Goal: Communication & Community: Share content

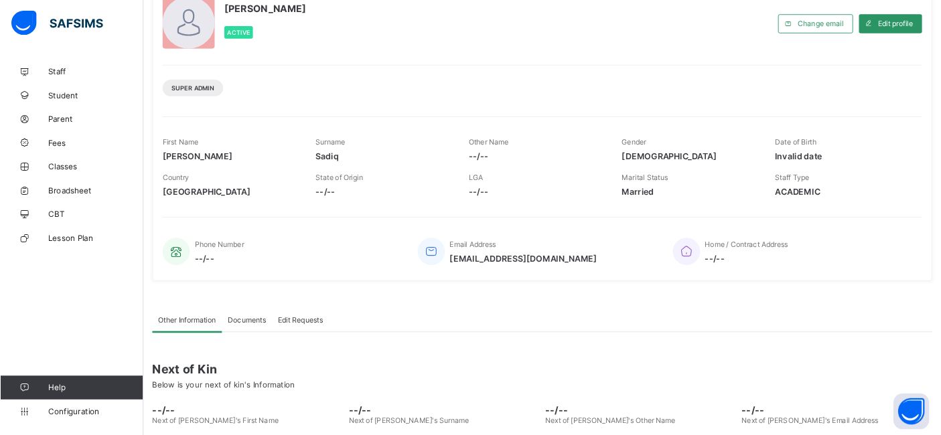
scroll to position [95, 0]
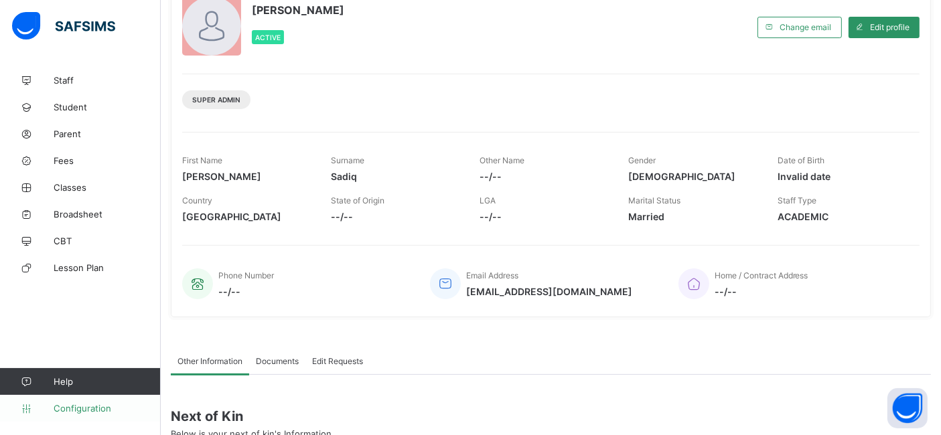
click at [81, 391] on span "Configuration" at bounding box center [107, 408] width 106 height 11
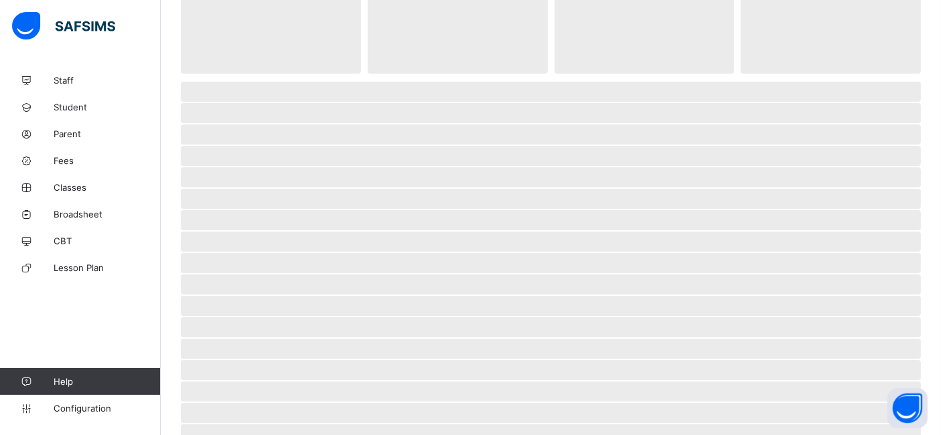
scroll to position [86, 0]
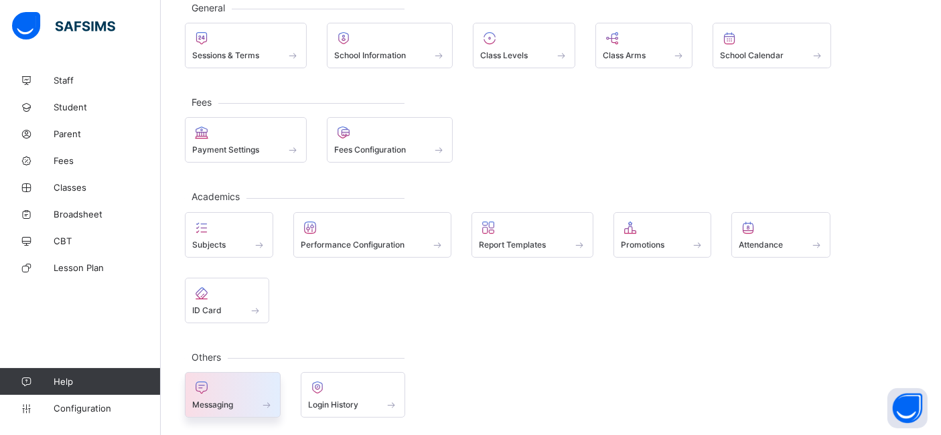
click at [220, 391] on span "Messaging" at bounding box center [212, 405] width 41 height 10
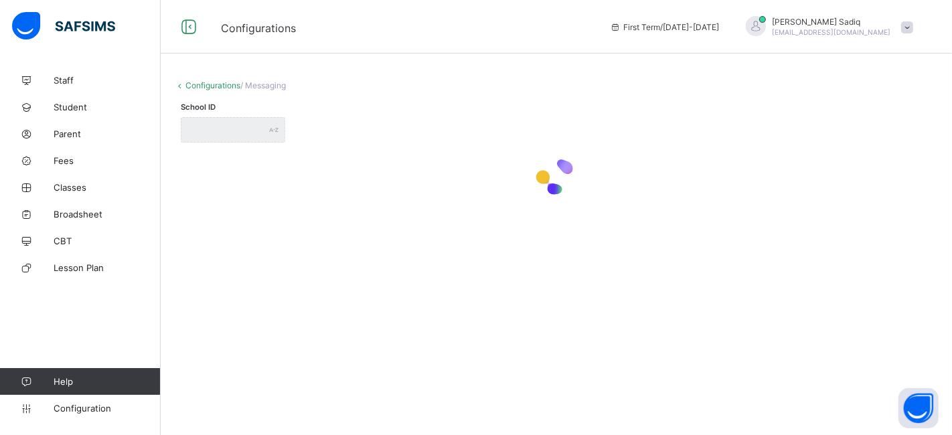
type input "**********"
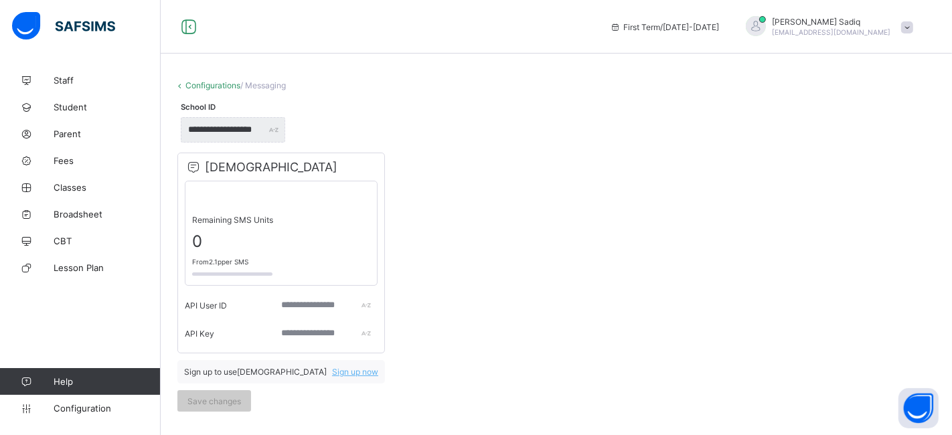
click at [750, 204] on div "VOODOO Remaining SMS Units 0 From 2.1p per SMS API User ID API Key Sign up to u…" at bounding box center [556, 282] width 765 height 266
click at [794, 293] on div "VOODOO Remaining SMS Units 0 From 2.1p per SMS API User ID API Key Sign up to u…" at bounding box center [556, 282] width 765 height 266
click at [475, 346] on div "VOODOO Remaining SMS Units 0 From 2.1p per SMS API User ID API Key Sign up to u…" at bounding box center [556, 282] width 765 height 266
click at [299, 313] on input "text" at bounding box center [326, 305] width 103 height 25
click at [193, 167] on icon at bounding box center [193, 167] width 17 height 14
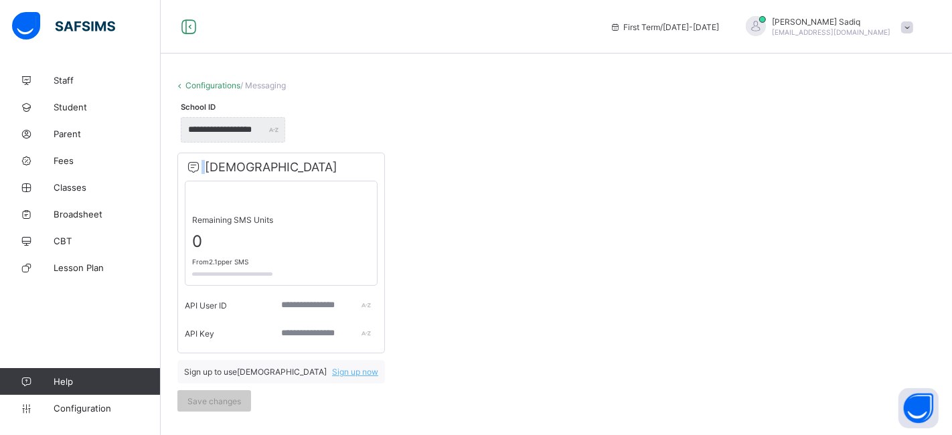
click at [193, 167] on icon at bounding box center [193, 167] width 17 height 14
click at [188, 86] on link "Configurations" at bounding box center [212, 85] width 55 height 10
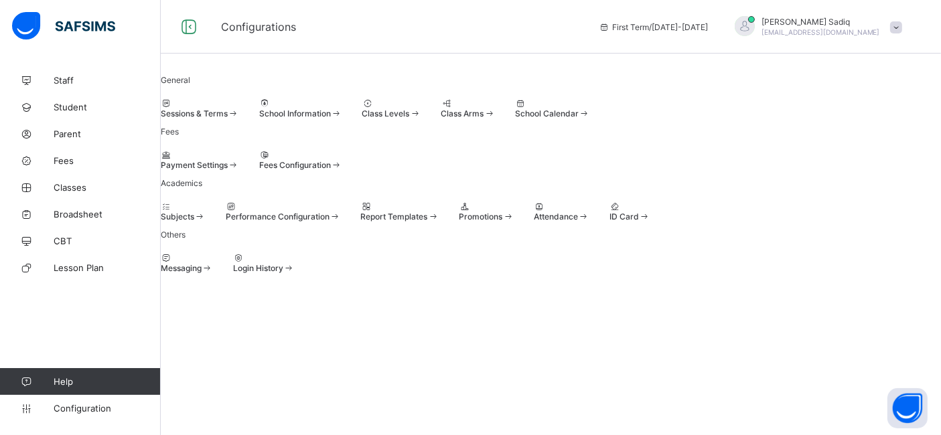
scroll to position [86, 0]
click at [341, 222] on div "Subjects Performance Configuration Report Templates Promotions Attendance ID Ca…" at bounding box center [551, 212] width 780 height 20
click at [75, 289] on div "Staff Student Parent Fees Classes Broadsheet CBT Lesson Plan Help Configuration" at bounding box center [80, 245] width 161 height 382
click at [77, 287] on div "Staff Student Parent Fees Classes Broadsheet CBT Lesson Plan Help Configuration" at bounding box center [80, 245] width 161 height 382
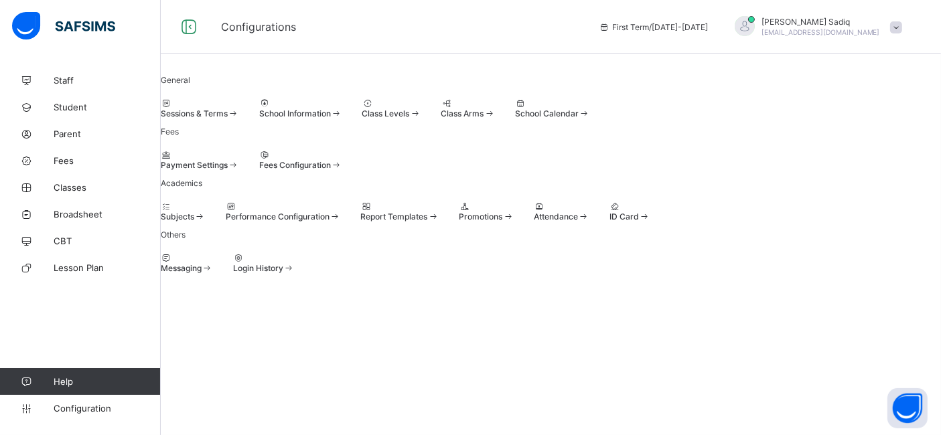
click at [549, 170] on div "Payment Settings Fees Configuration" at bounding box center [551, 160] width 780 height 20
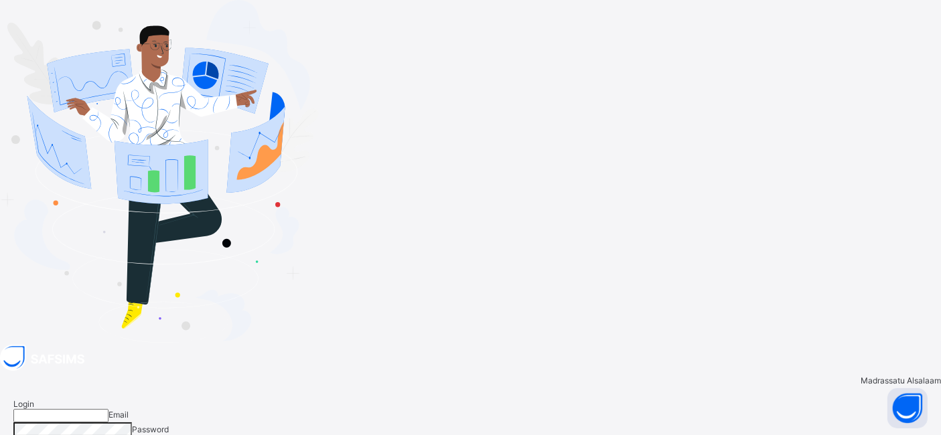
type input "**********"
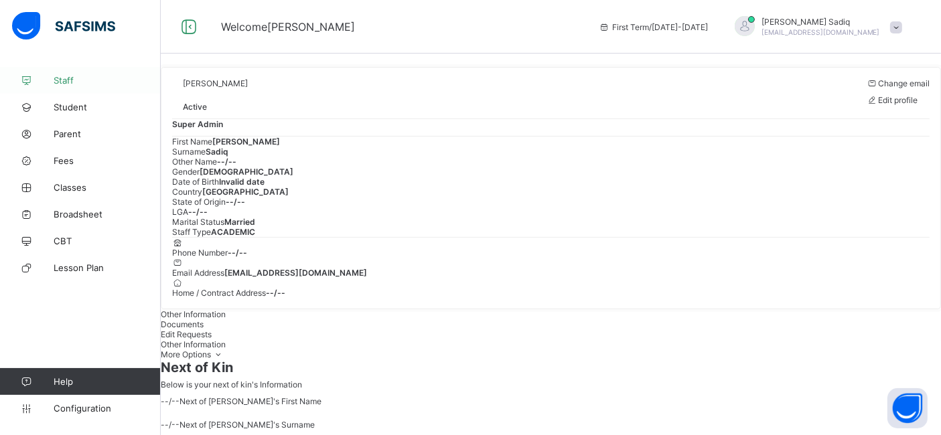
click at [67, 86] on link "Staff" at bounding box center [80, 80] width 161 height 27
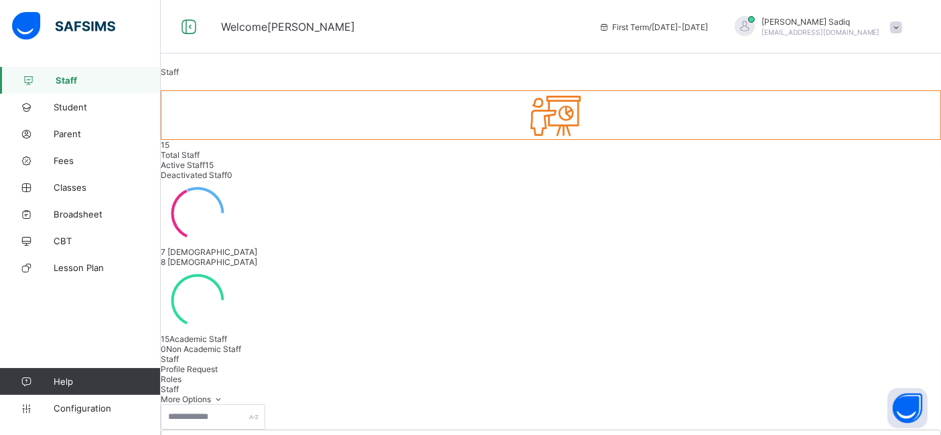
click at [181, 374] on span "Roles" at bounding box center [171, 379] width 21 height 10
click at [218, 364] on span "Profile Request" at bounding box center [189, 369] width 57 height 10
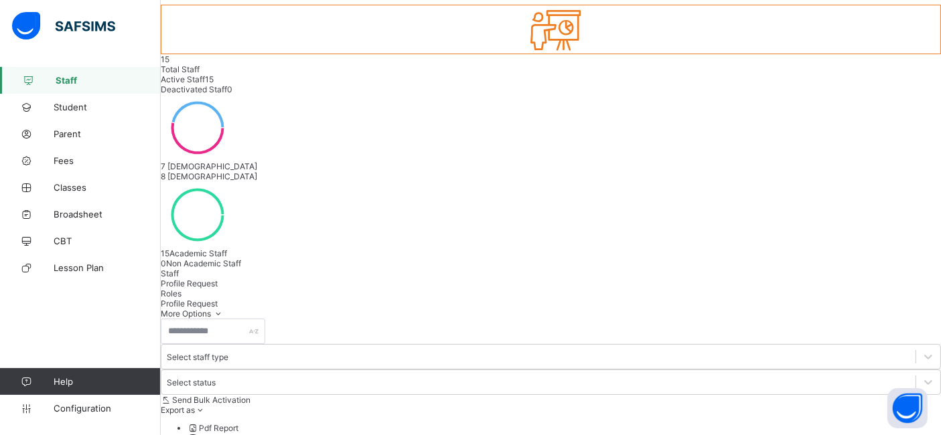
scroll to position [119, 0]
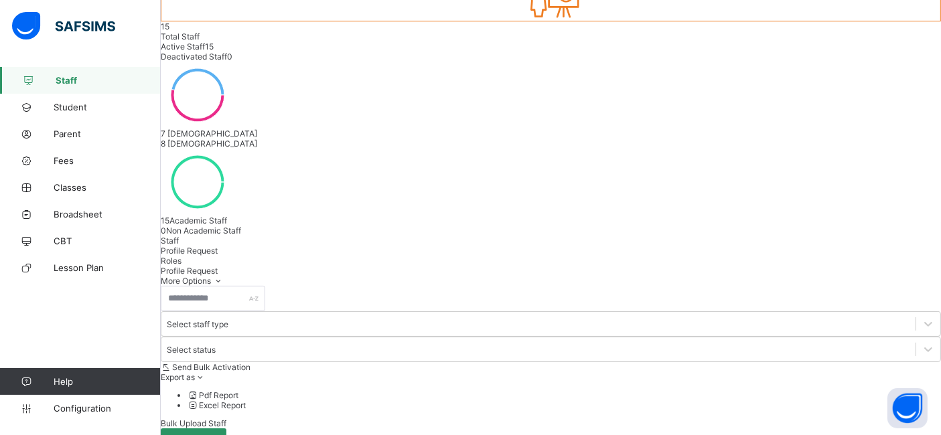
click at [181, 256] on span "Roles" at bounding box center [171, 261] width 21 height 10
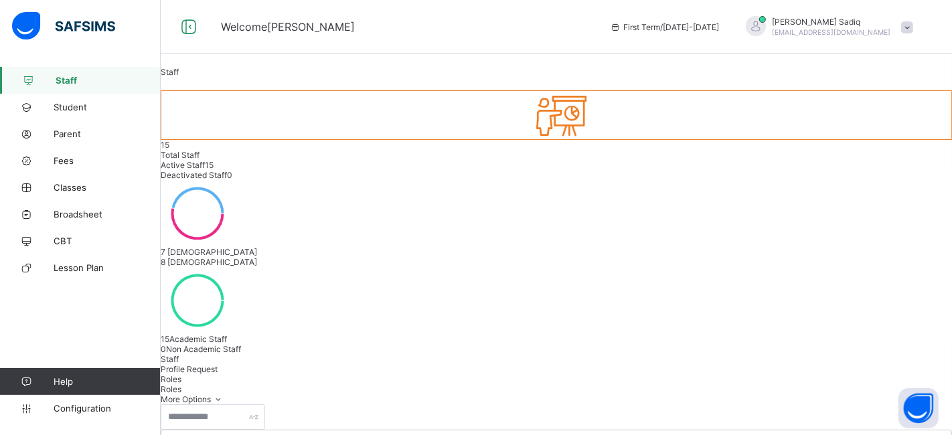
click at [218, 364] on span "Profile Request" at bounding box center [189, 369] width 57 height 10
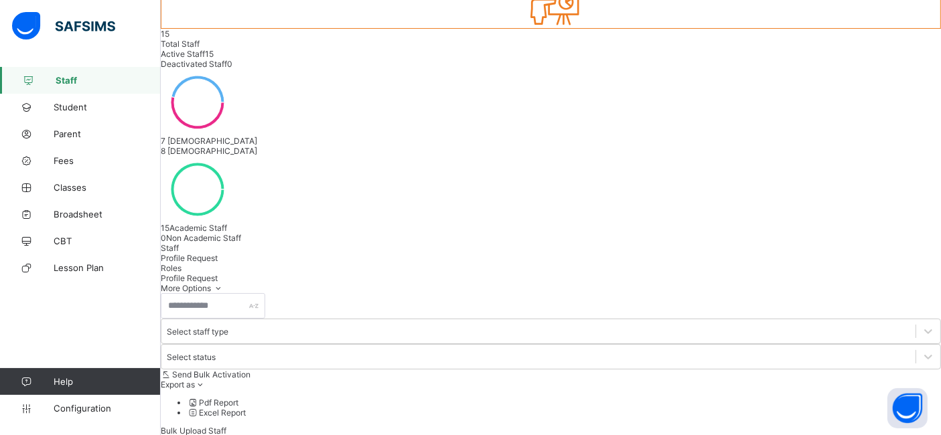
scroll to position [112, 0]
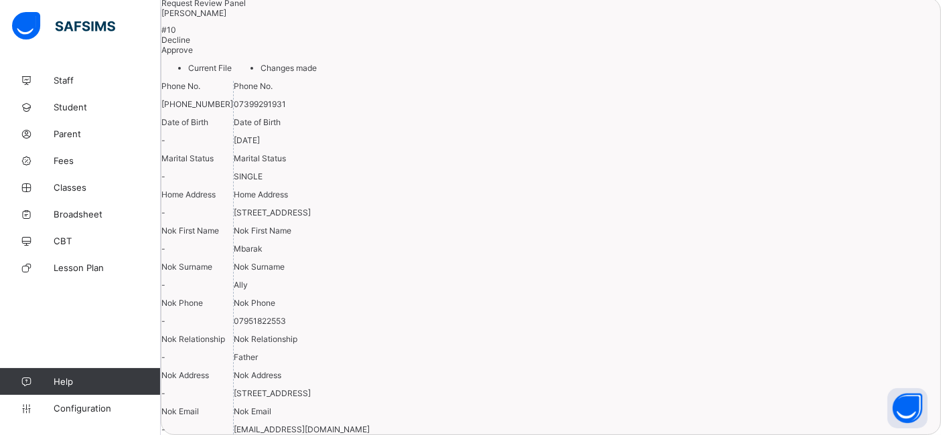
scroll to position [122, 0]
click at [193, 55] on span "Approve" at bounding box center [176, 50] width 31 height 10
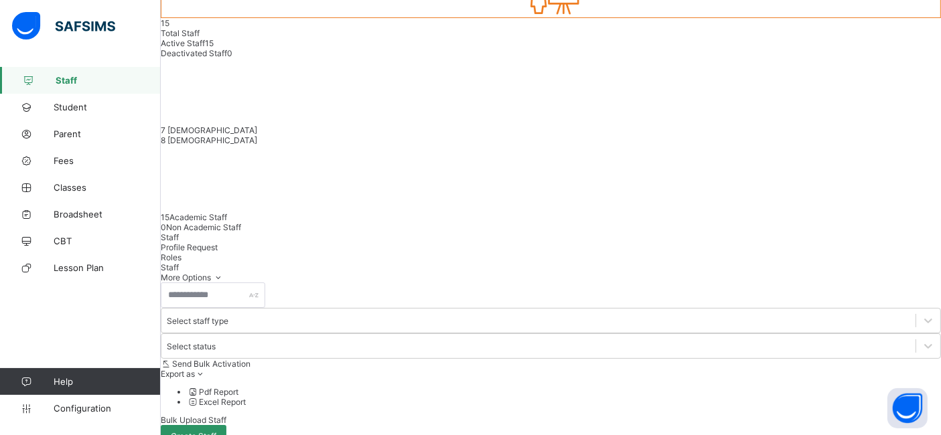
scroll to position [112, 0]
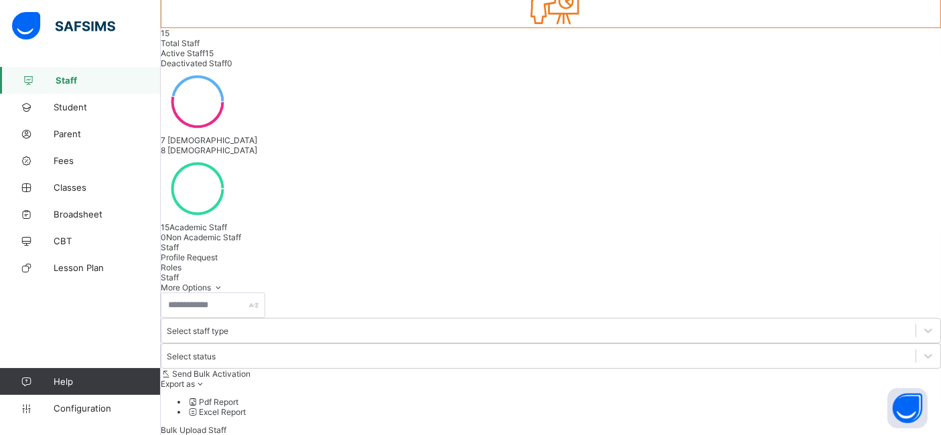
click at [181, 263] on span "Roles" at bounding box center [171, 268] width 21 height 10
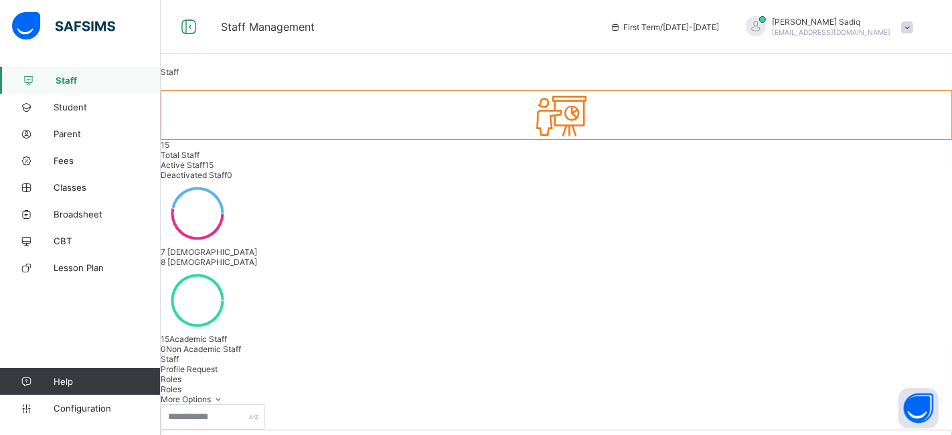
click at [504, 354] on div "Staff Profile Request Roles" at bounding box center [551, 369] width 780 height 30
click at [67, 19] on img at bounding box center [63, 26] width 103 height 28
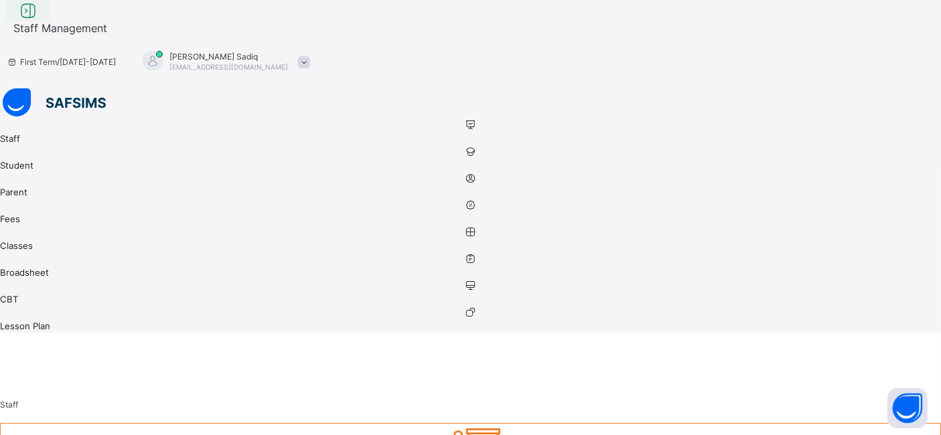
click at [40, 21] on icon at bounding box center [28, 10] width 23 height 19
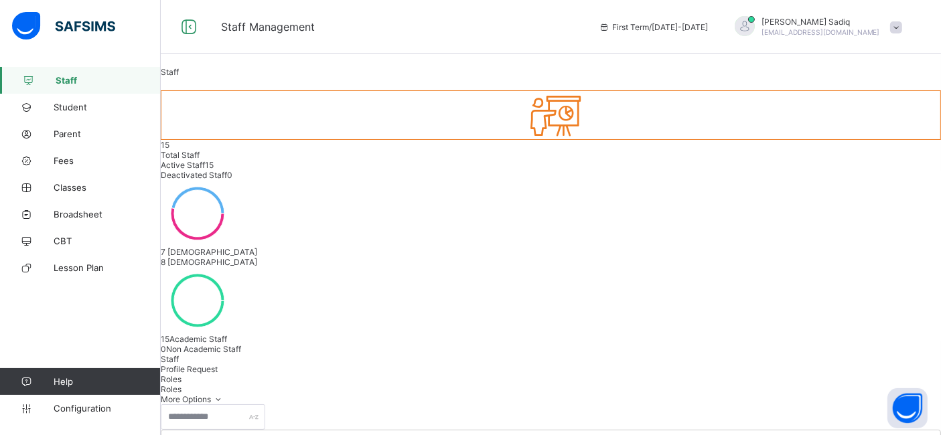
click at [19, 31] on img at bounding box center [63, 26] width 103 height 28
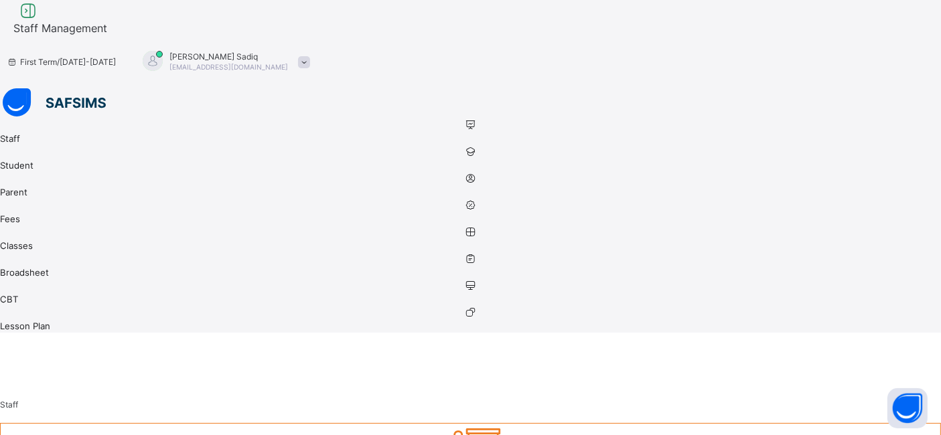
click at [19, 88] on div at bounding box center [470, 103] width 941 height 30
click at [40, 20] on icon at bounding box center [28, 10] width 23 height 19
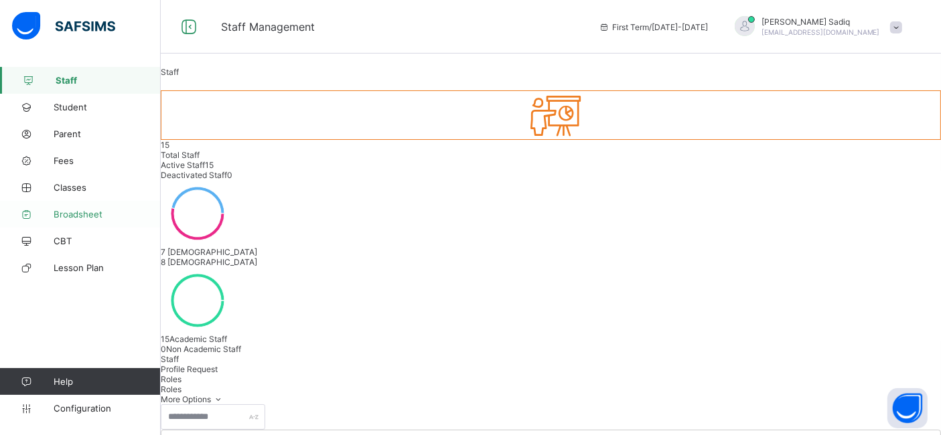
click at [73, 218] on span "Broadsheet" at bounding box center [107, 214] width 107 height 11
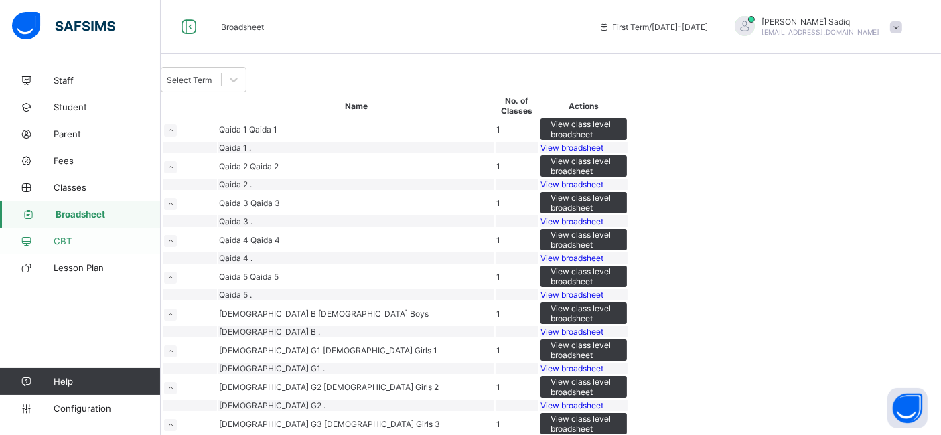
click at [63, 242] on span "CBT" at bounding box center [107, 241] width 107 height 11
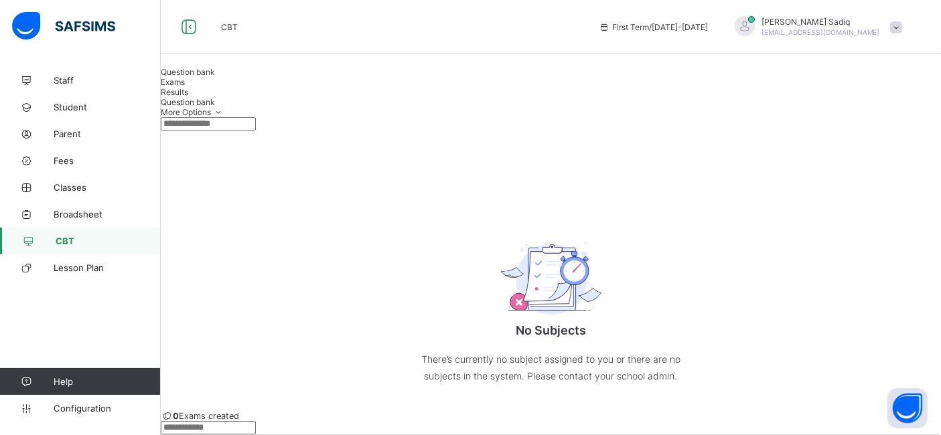
click at [188, 97] on span "Results" at bounding box center [174, 92] width 27 height 10
click at [185, 87] on span "Exams" at bounding box center [173, 82] width 24 height 10
click at [221, 77] on div "Question bank" at bounding box center [551, 72] width 780 height 10
click at [21, 30] on img at bounding box center [63, 26] width 103 height 28
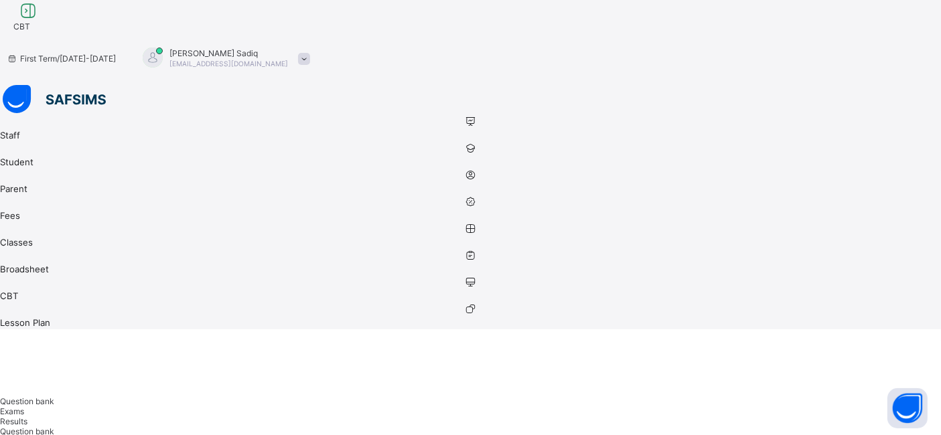
click at [21, 85] on div at bounding box center [470, 100] width 941 height 30
click at [40, 21] on icon at bounding box center [28, 10] width 23 height 19
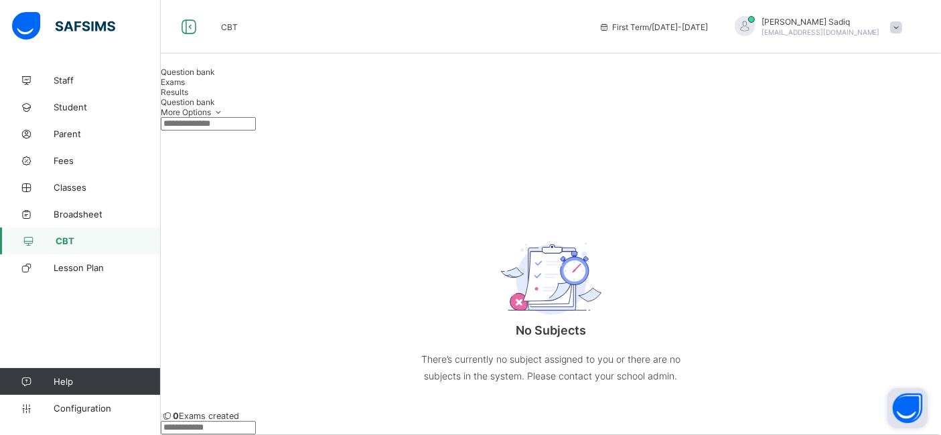
click at [913, 414] on button "Open asap" at bounding box center [907, 408] width 40 height 40
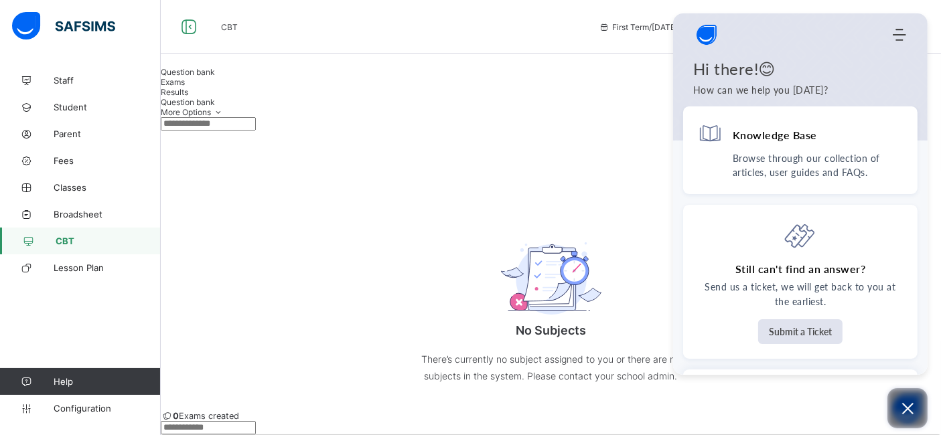
click at [913, 414] on icon "Open asap" at bounding box center [907, 408] width 11 height 11
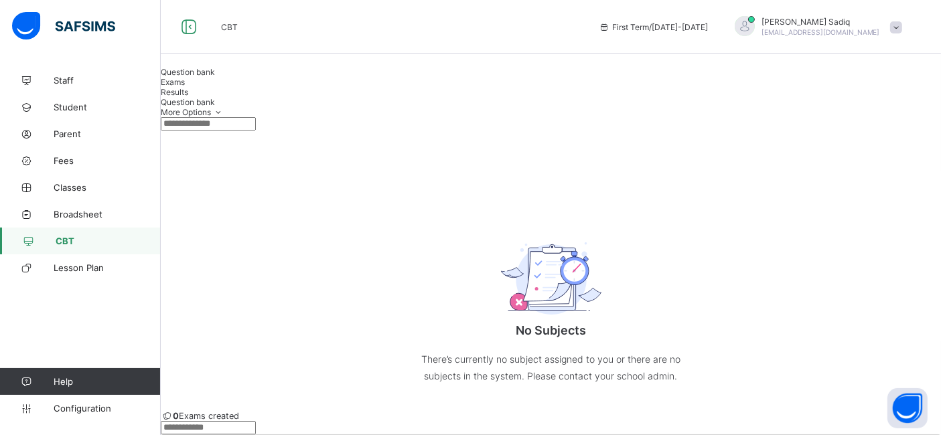
click at [35, 380] on icon at bounding box center [27, 382] width 54 height 10
click at [68, 406] on span "Configuration" at bounding box center [107, 408] width 106 height 11
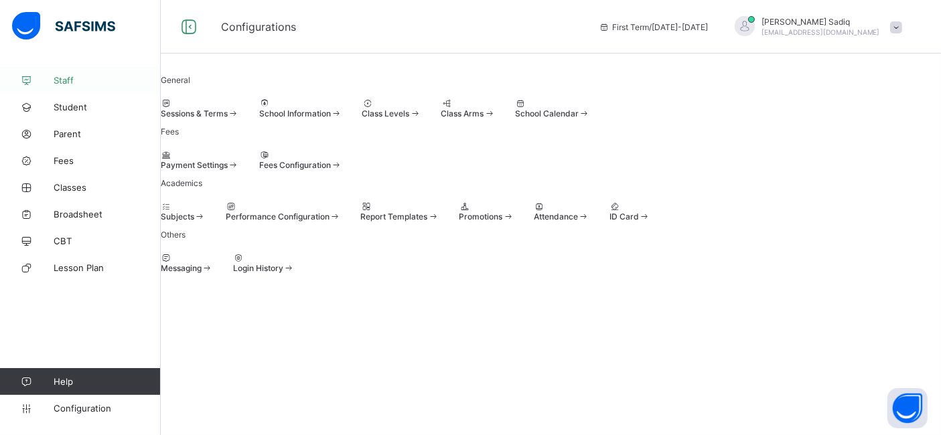
click at [50, 79] on icon at bounding box center [27, 81] width 54 height 10
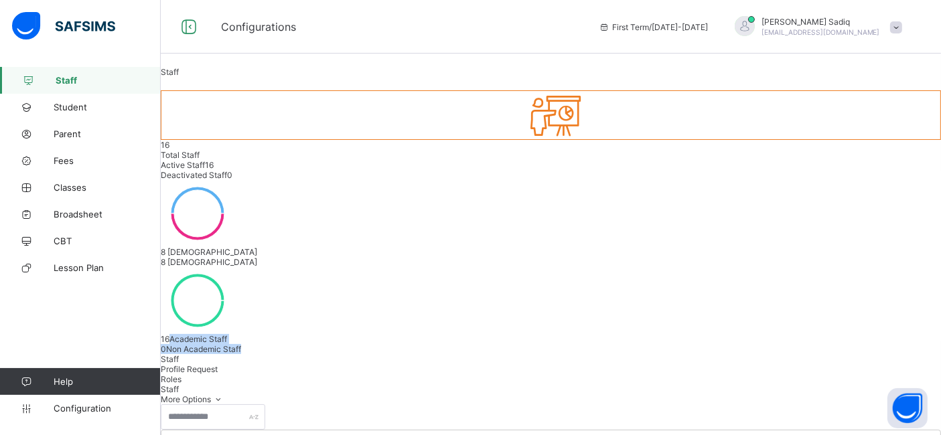
drag, startPoint x: 940, startPoint y: 143, endPoint x: 946, endPoint y: 196, distance: 53.2
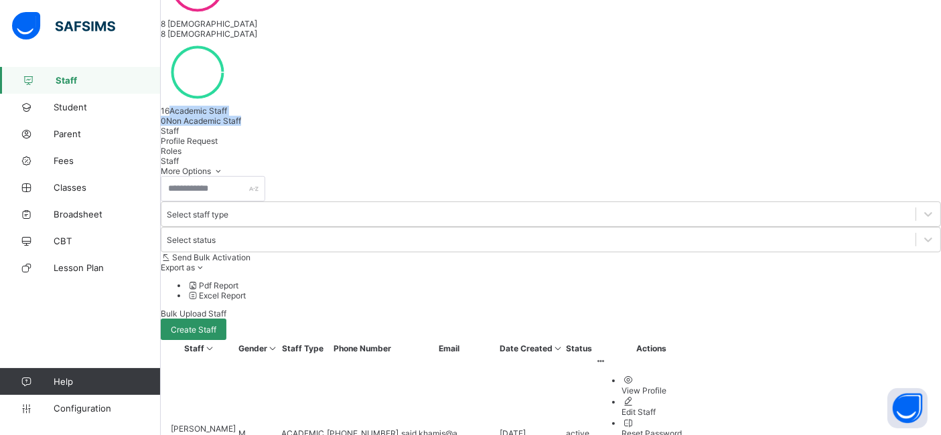
scroll to position [370, 0]
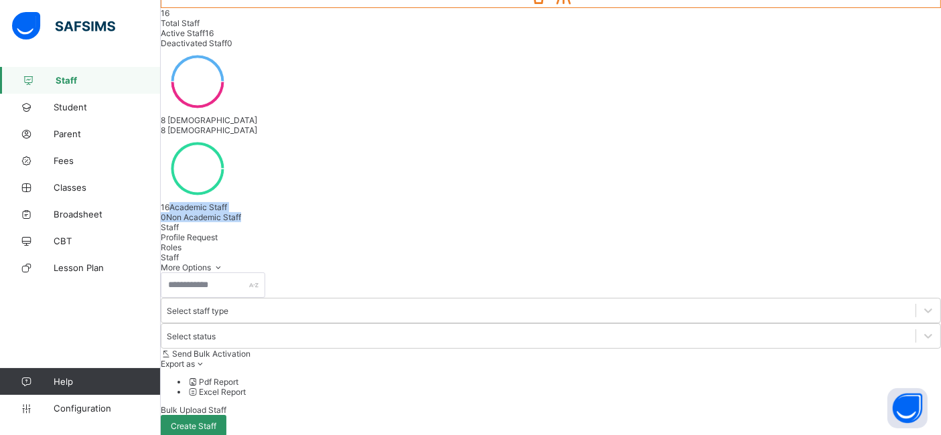
scroll to position [151, 0]
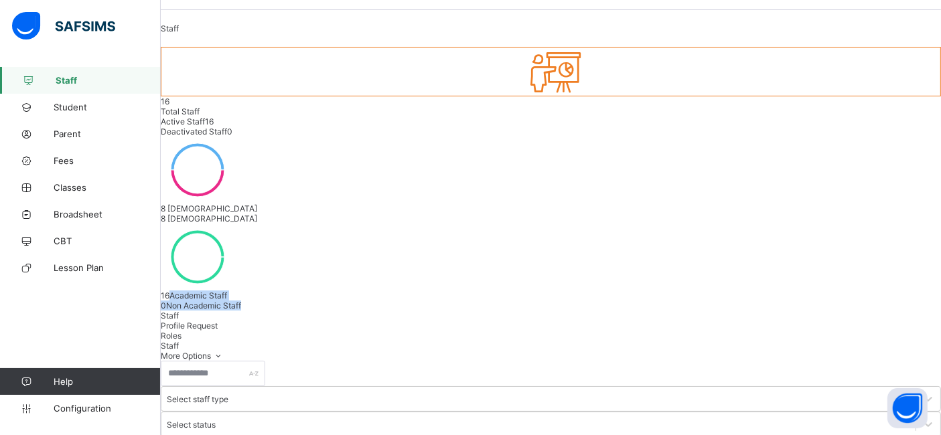
scroll to position [42, 0]
click at [181, 333] on span "Roles" at bounding box center [171, 338] width 21 height 10
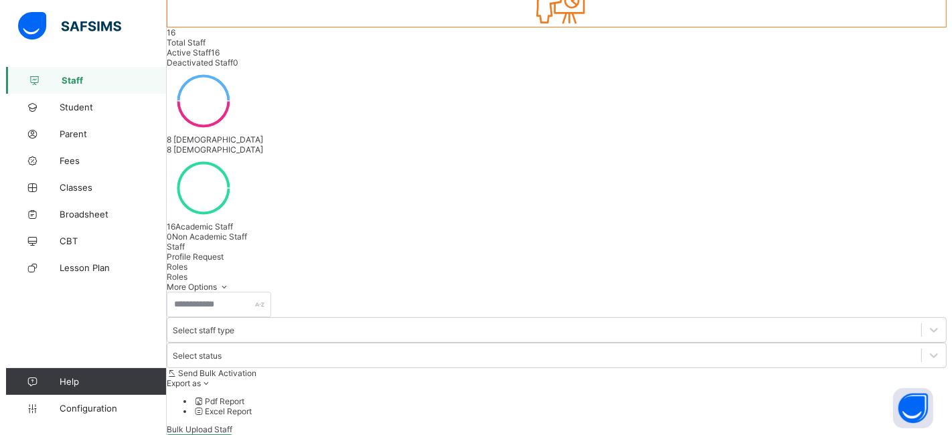
scroll to position [269, 0]
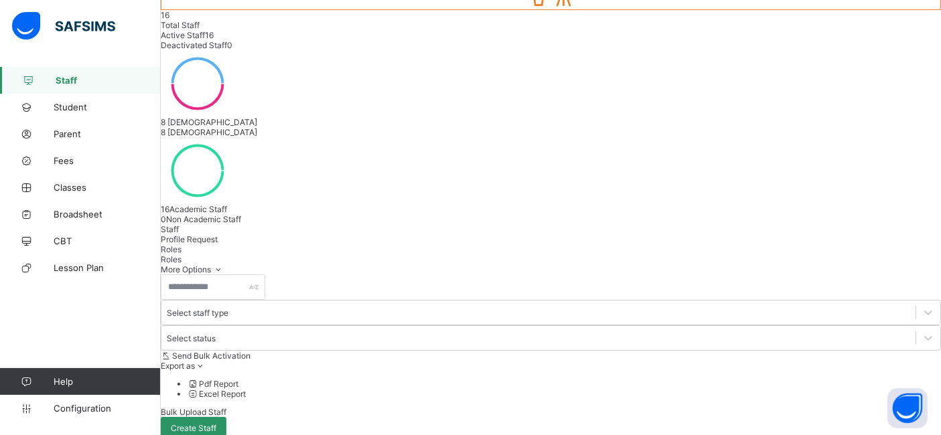
scroll to position [113, 0]
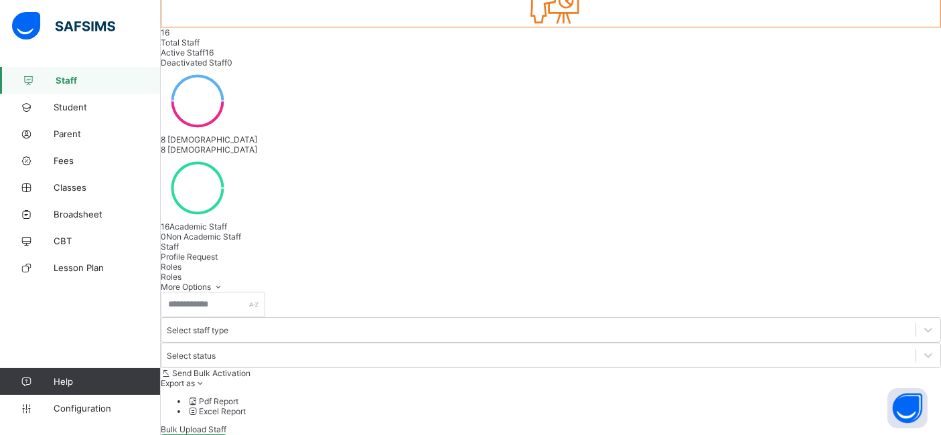
drag, startPoint x: 597, startPoint y: 272, endPoint x: 537, endPoint y: 272, distance: 60.3
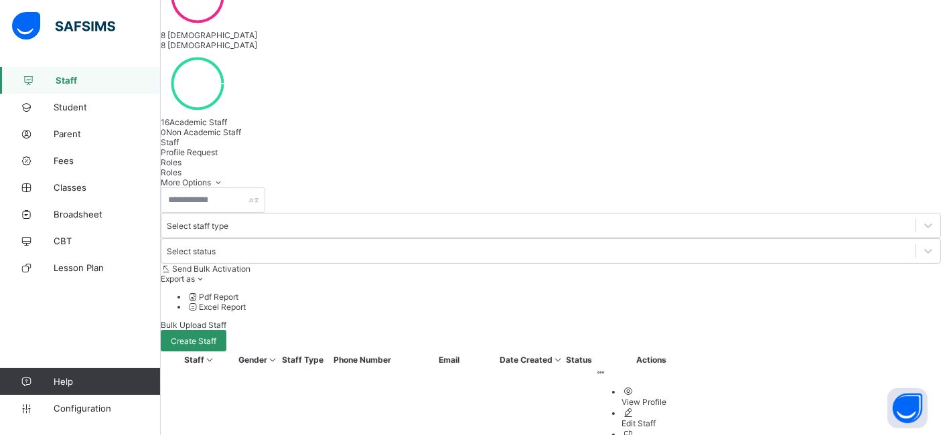
drag, startPoint x: 897, startPoint y: 248, endPoint x: 948, endPoint y: 261, distance: 52.5
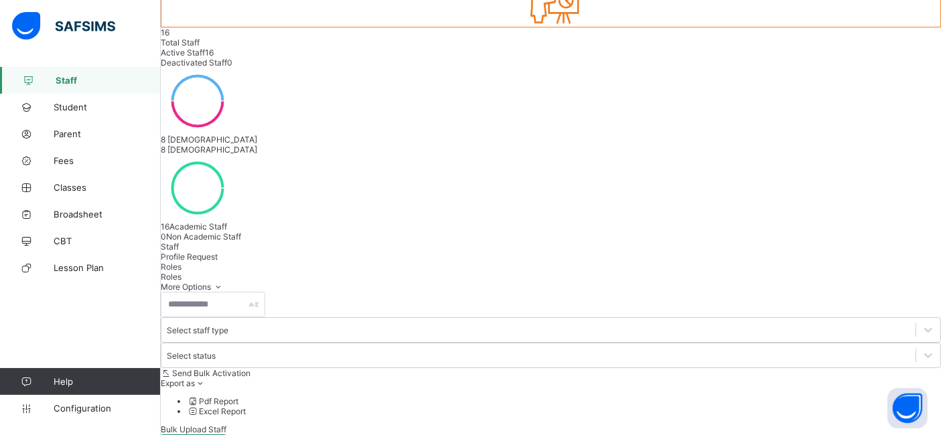
drag, startPoint x: 208, startPoint y: 313, endPoint x: 210, endPoint y: 242, distance: 71.0
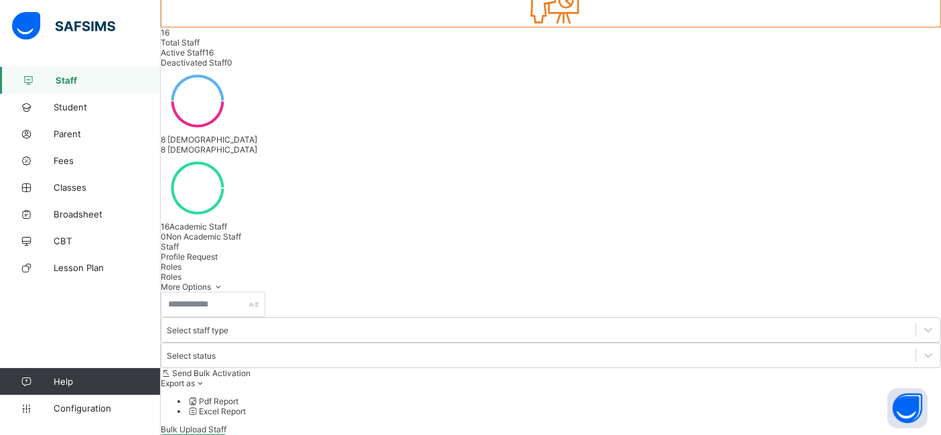
scroll to position [165, 0]
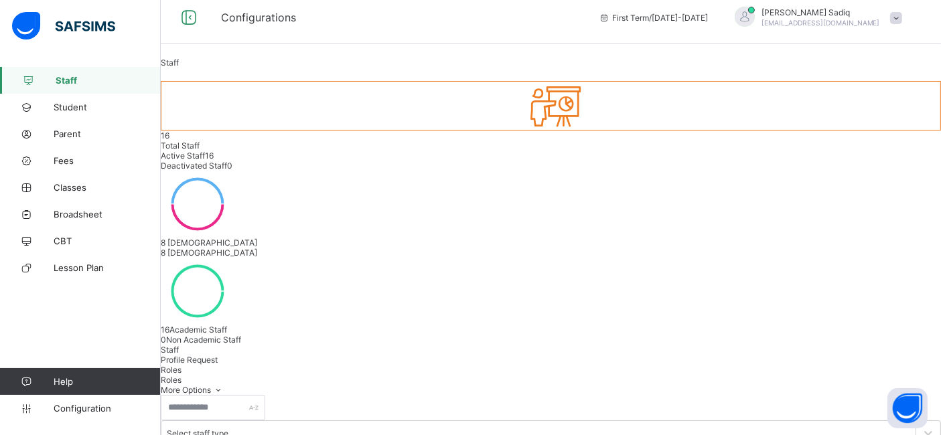
scroll to position [0, 0]
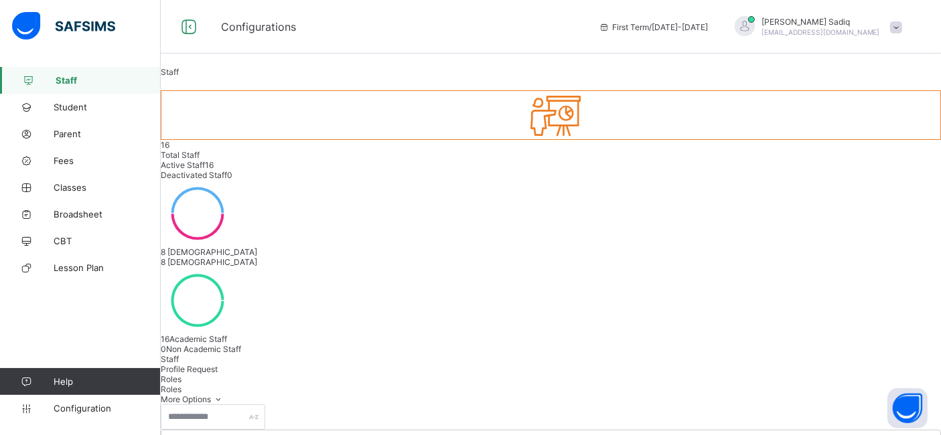
click at [902, 27] on span at bounding box center [896, 27] width 12 height 12
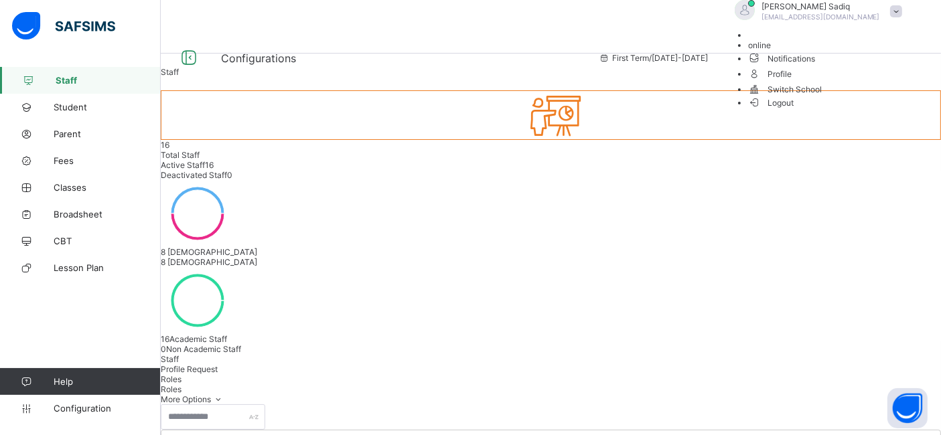
click at [865, 81] on span "Profile" at bounding box center [828, 73] width 161 height 15
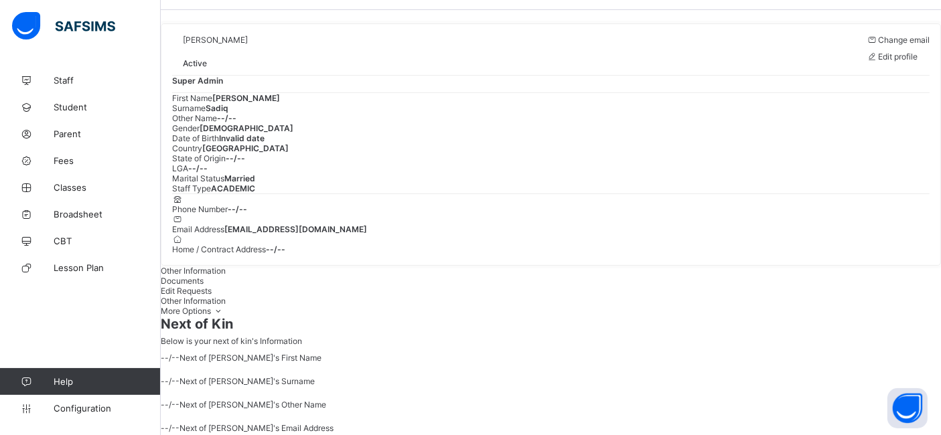
scroll to position [42, 0]
click at [319, 298] on div "Edit Requests" at bounding box center [551, 293] width 780 height 10
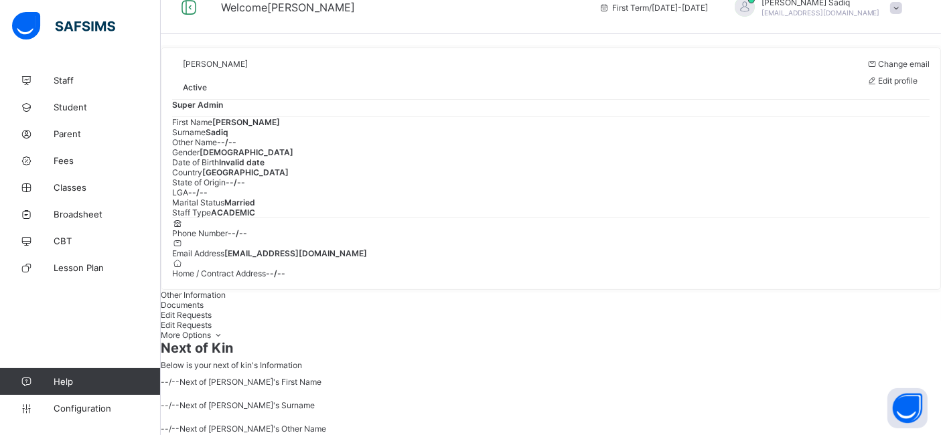
scroll to position [0, 0]
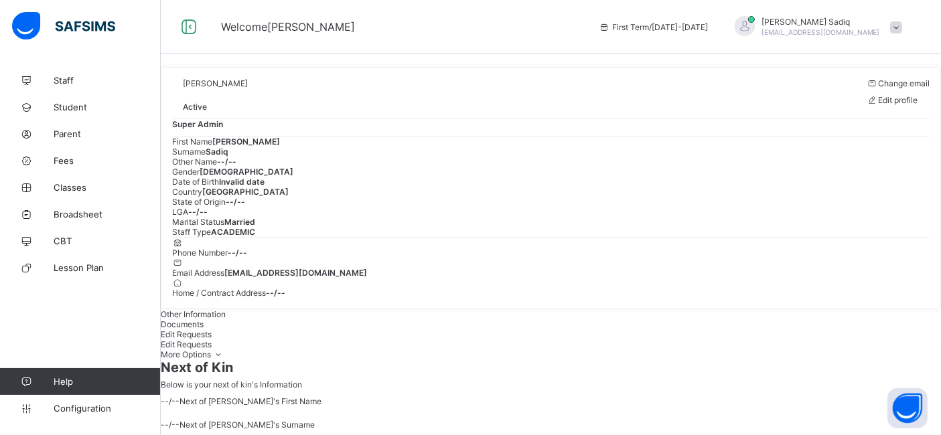
click at [889, 105] on span "Edit profile" at bounding box center [898, 100] width 40 height 10
select select "**"
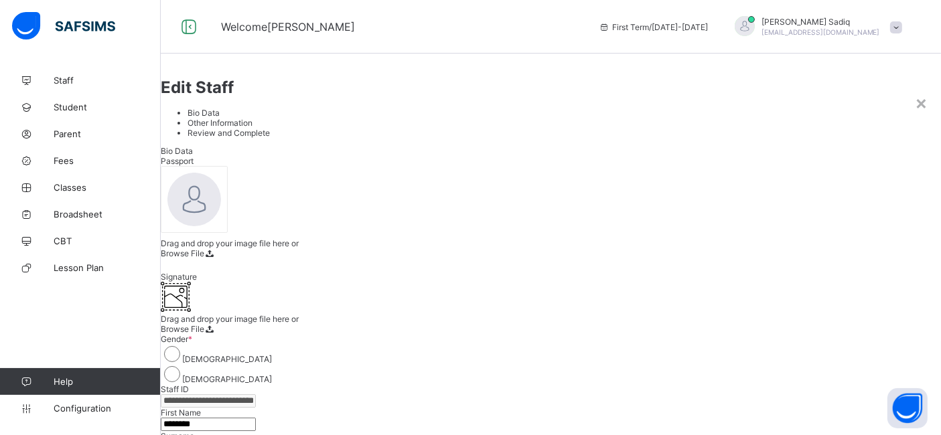
scroll to position [442, 0]
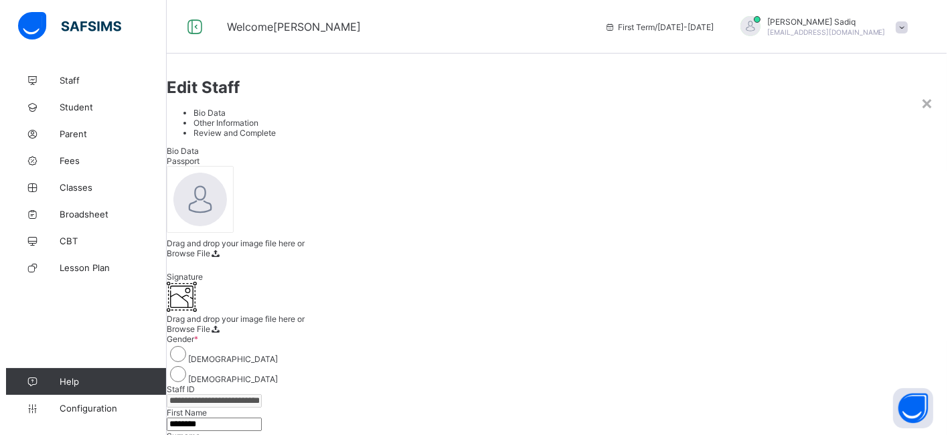
scroll to position [481, 0]
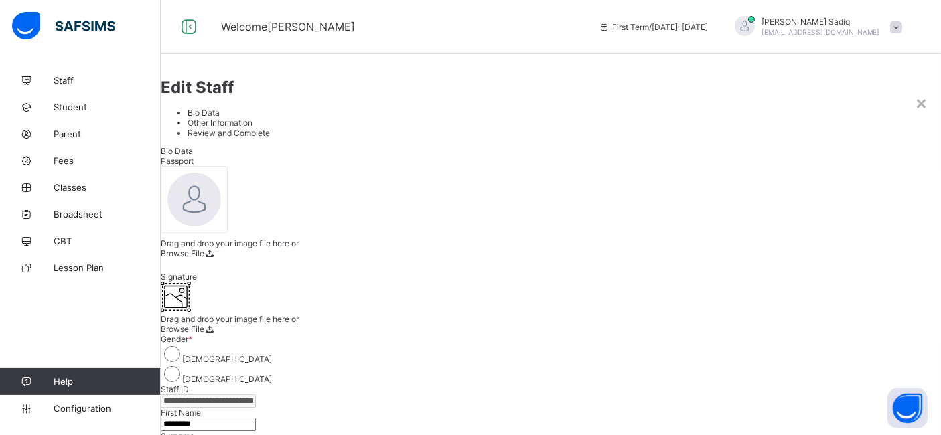
type input "**********"
type input "***"
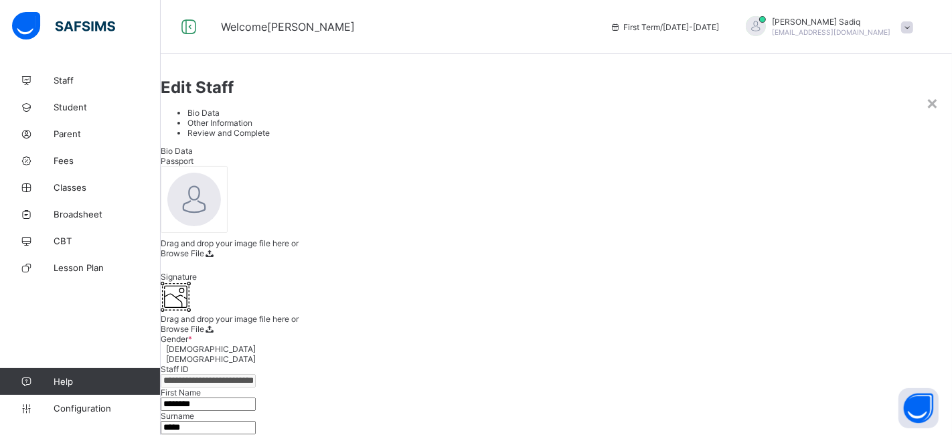
scroll to position [152, 0]
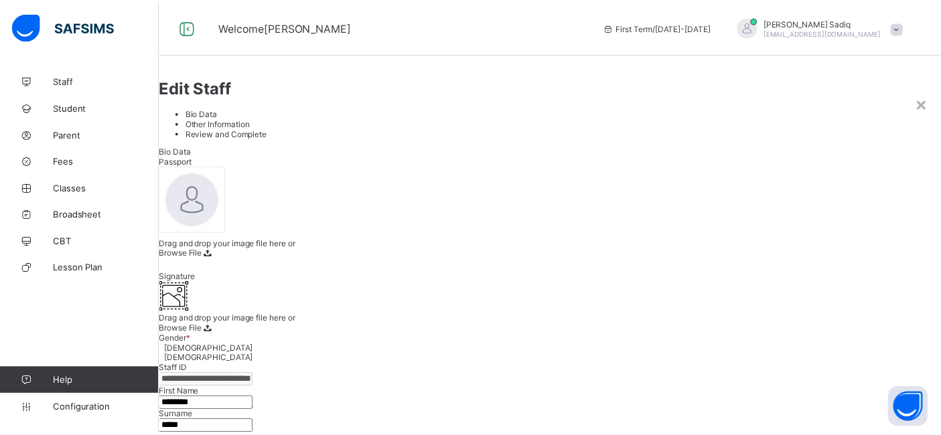
scroll to position [384, 0]
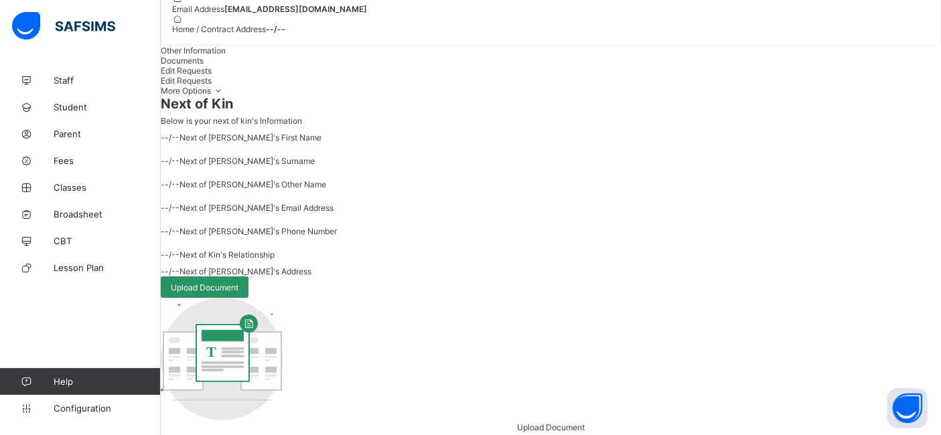
scroll to position [121, 0]
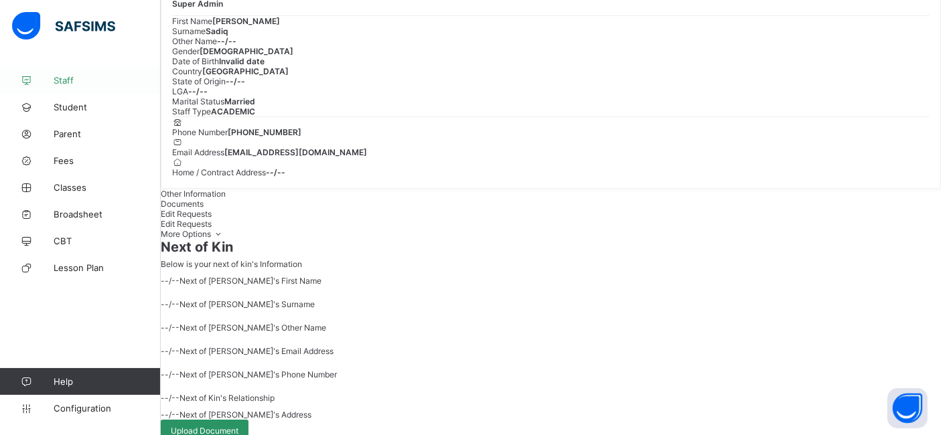
click at [68, 76] on span "Staff" at bounding box center [107, 80] width 107 height 11
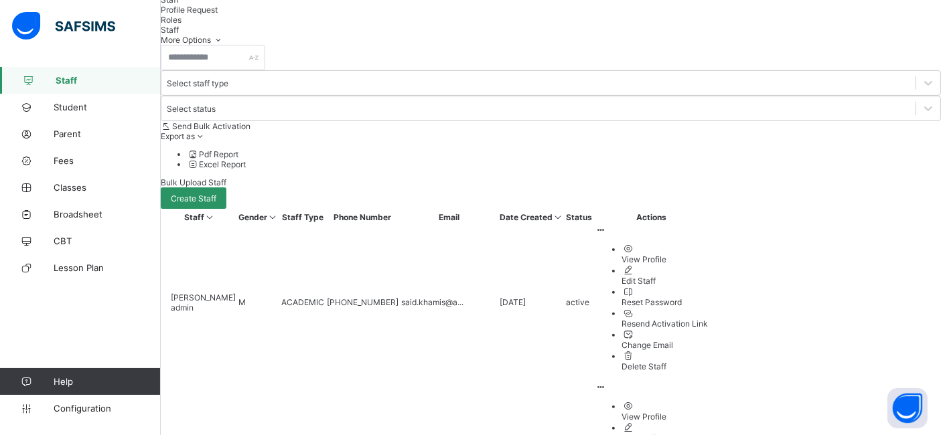
scroll to position [370, 0]
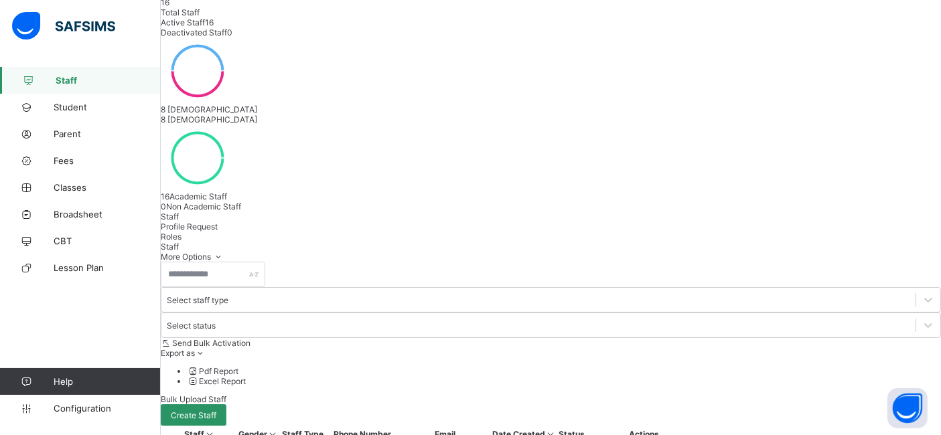
scroll to position [151, 0]
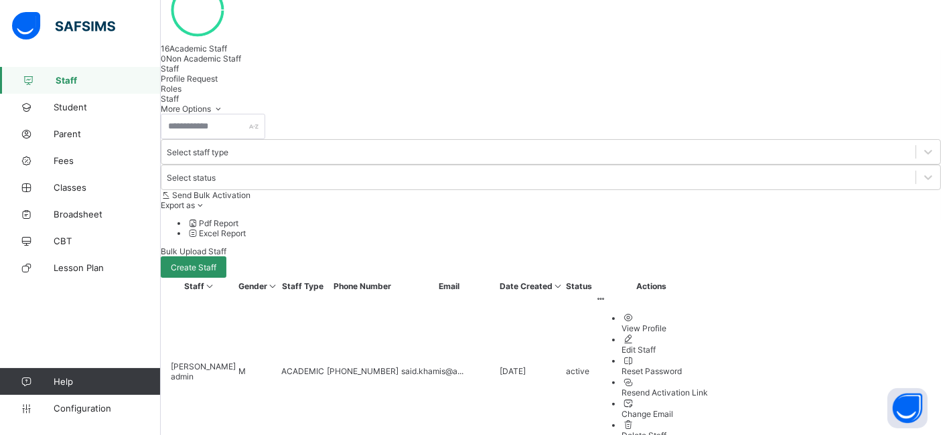
scroll to position [370, 0]
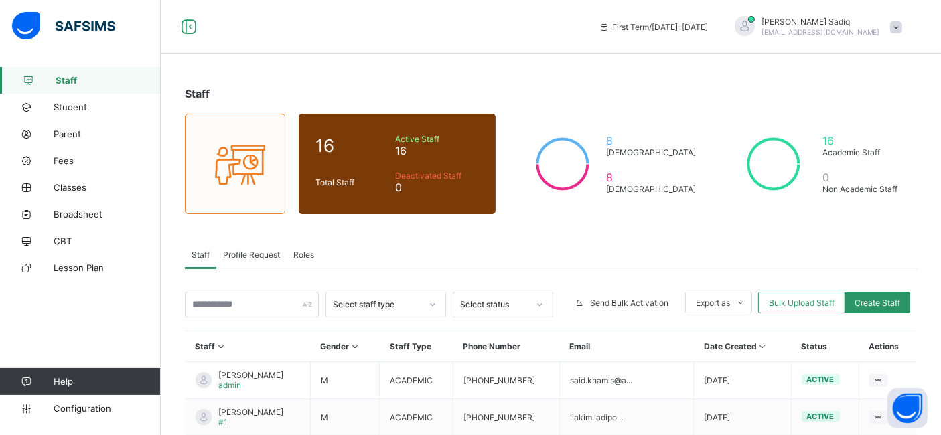
click at [716, 78] on div "Staff 16 Total Staff Active Staff 16 Deactivated Staff 0 8 [DEMOGRAPHIC_DATA] 8…" at bounding box center [551, 439] width 780 height 744
click at [902, 24] on span at bounding box center [896, 27] width 12 height 12
click at [854, 153] on span "Logout" at bounding box center [858, 158] width 88 height 15
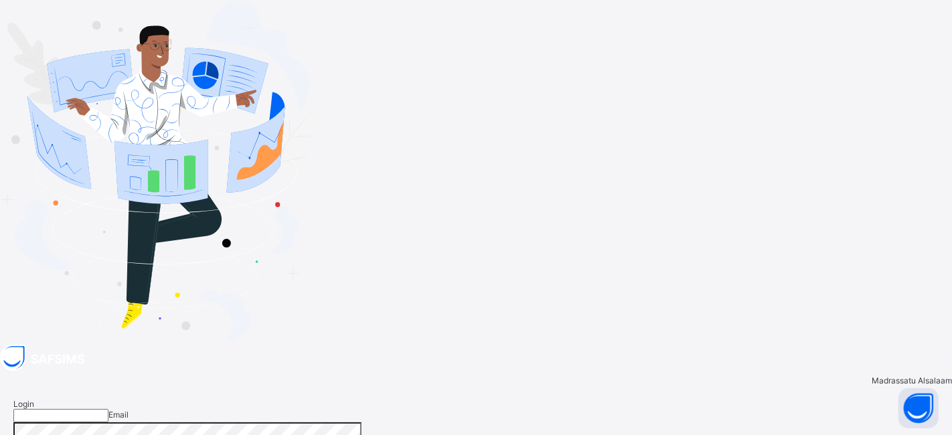
type input "**********"
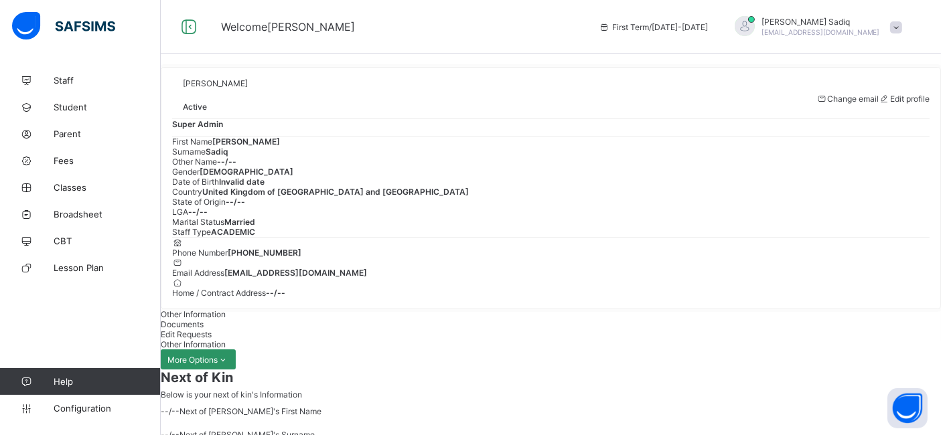
click at [223, 129] on span "Super Admin" at bounding box center [197, 124] width 51 height 10
click at [229, 129] on div "Super Admin" at bounding box center [550, 124] width 757 height 10
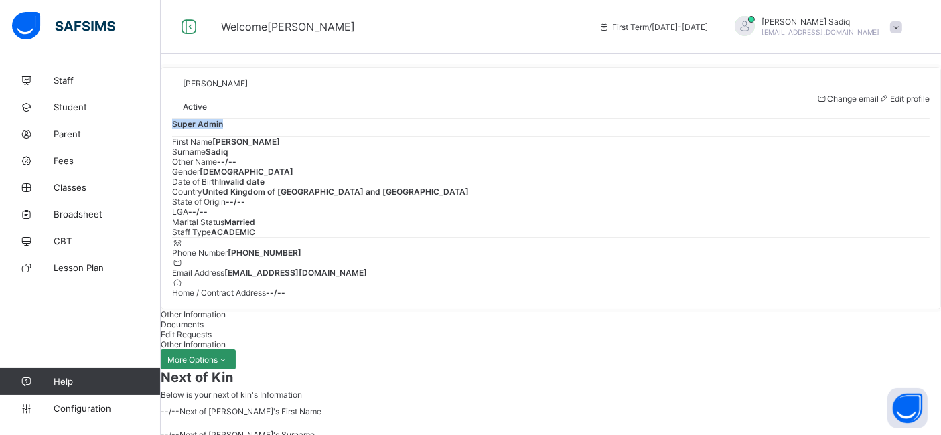
click at [229, 129] on div "Super Admin" at bounding box center [550, 124] width 757 height 10
click at [195, 129] on span "Super Admin" at bounding box center [197, 124] width 51 height 10
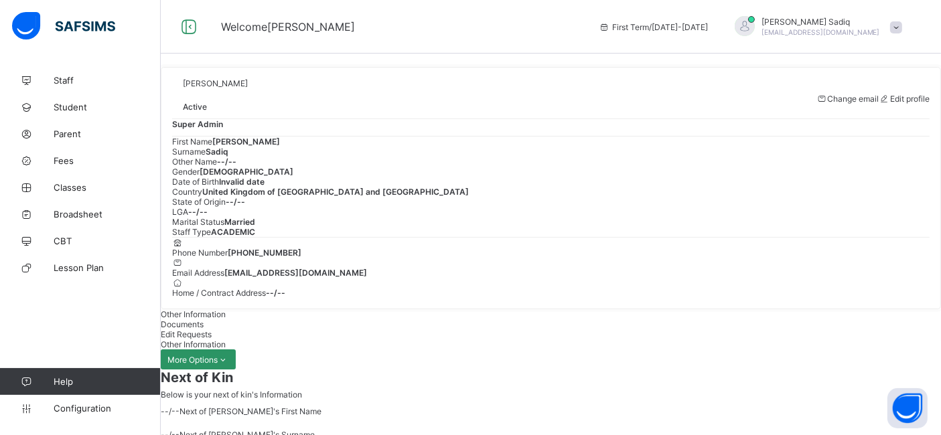
click at [207, 112] on span "Active" at bounding box center [195, 107] width 24 height 10
click at [893, 104] on span "Edit profile" at bounding box center [910, 99] width 40 height 10
select select "**"
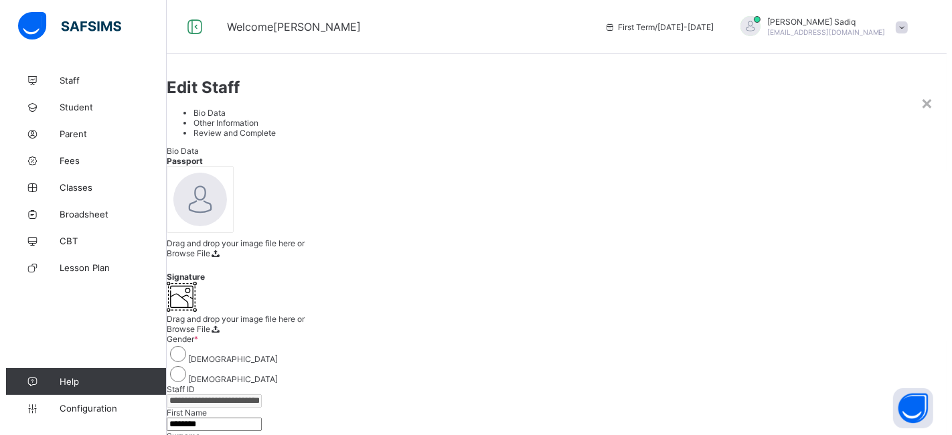
scroll to position [429, 0]
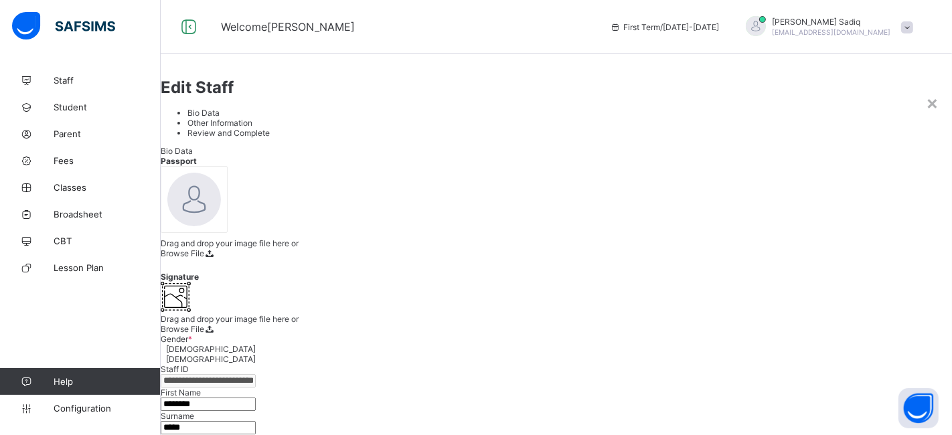
scroll to position [262, 0]
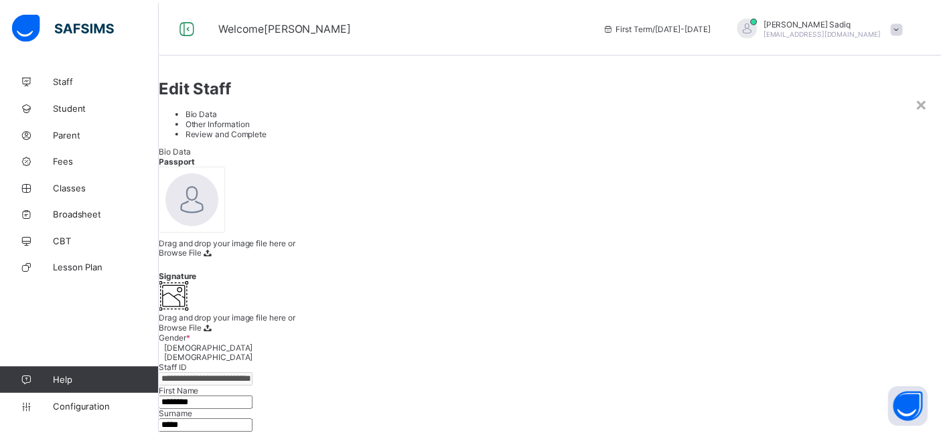
scroll to position [0, 0]
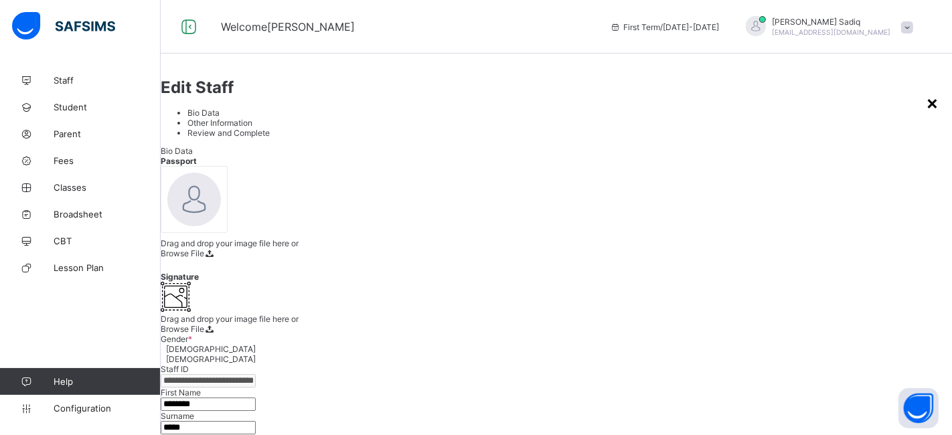
click at [926, 91] on div "×" at bounding box center [932, 102] width 13 height 23
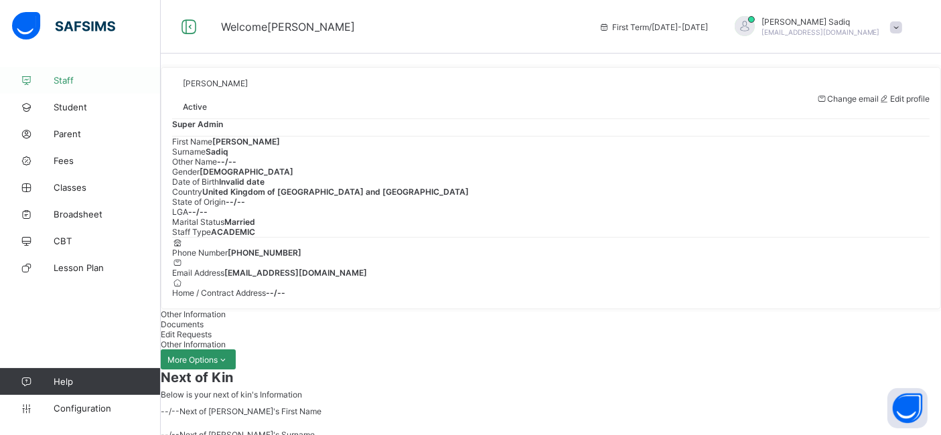
click at [59, 86] on link "Staff" at bounding box center [80, 80] width 161 height 27
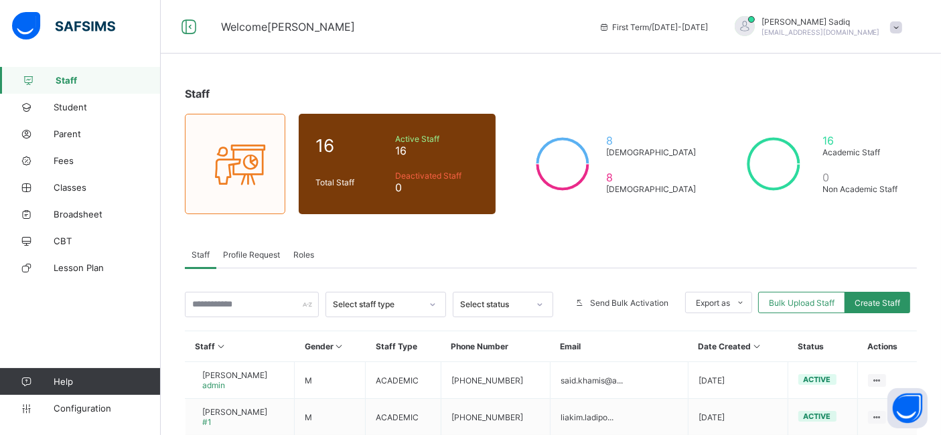
click at [246, 259] on div "Profile Request" at bounding box center [251, 254] width 70 height 27
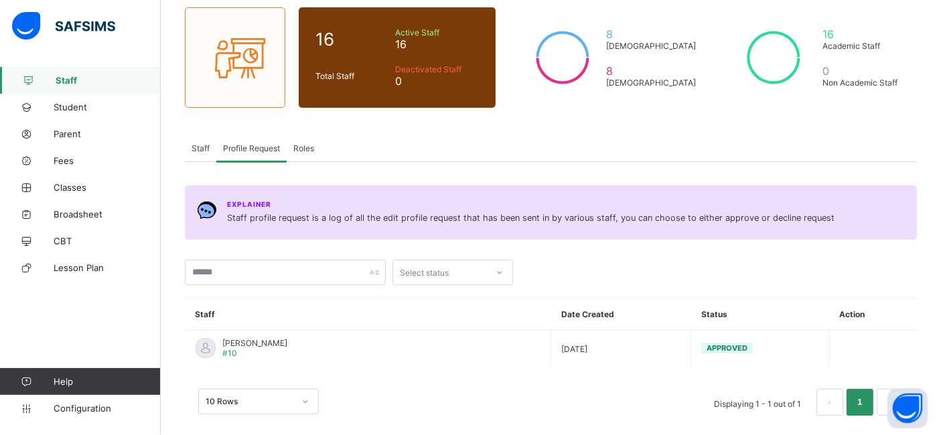
scroll to position [119, 0]
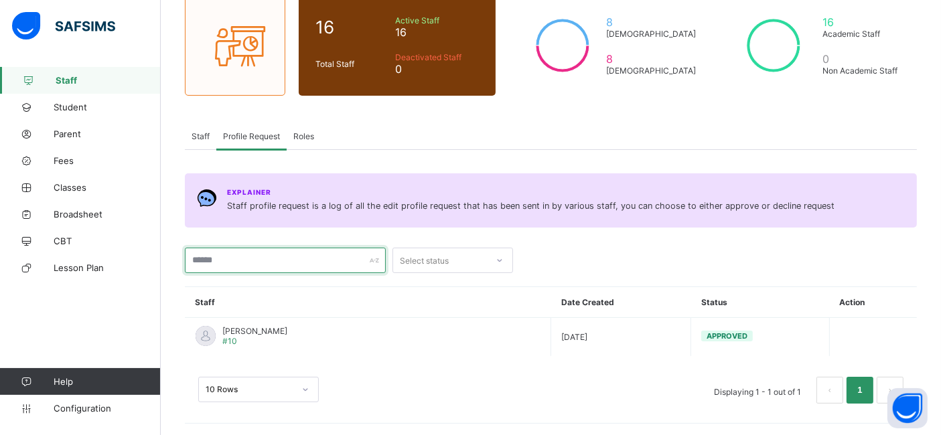
click at [235, 261] on input "text" at bounding box center [285, 260] width 201 height 25
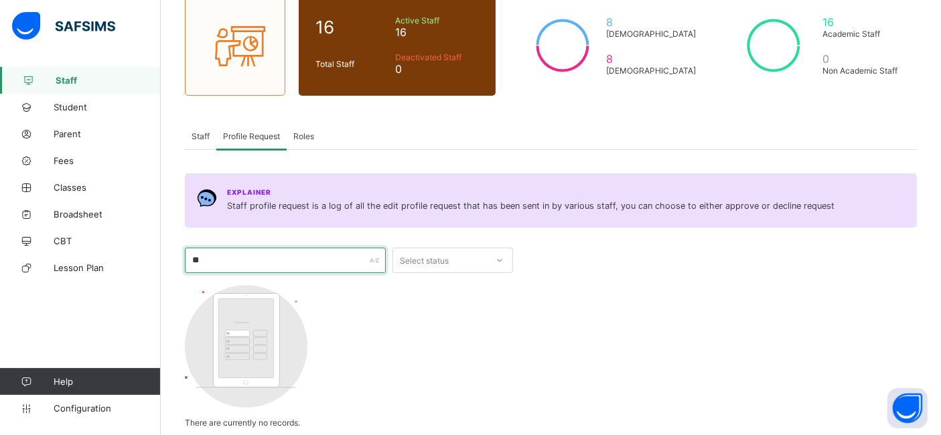
type input "*"
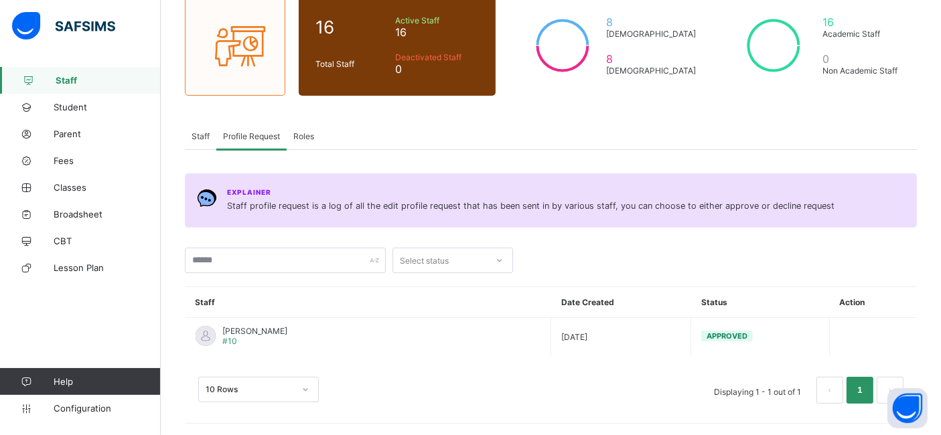
click at [200, 144] on div "Staff" at bounding box center [200, 136] width 31 height 27
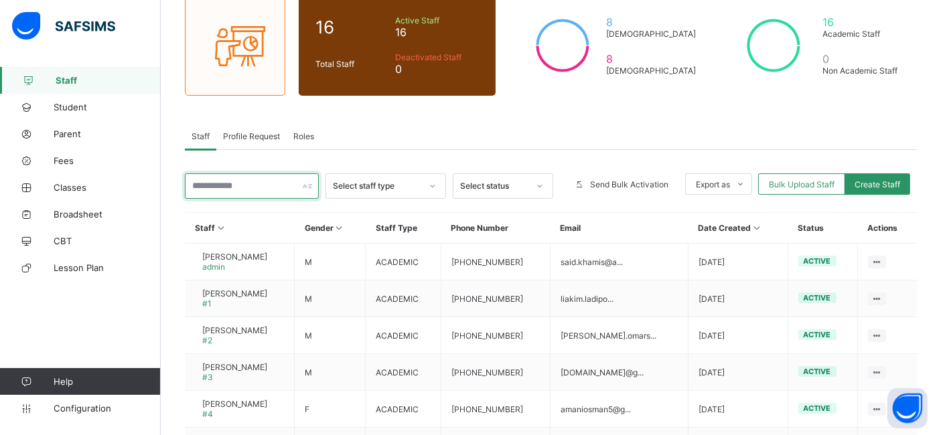
click at [243, 182] on input "text" at bounding box center [252, 185] width 134 height 25
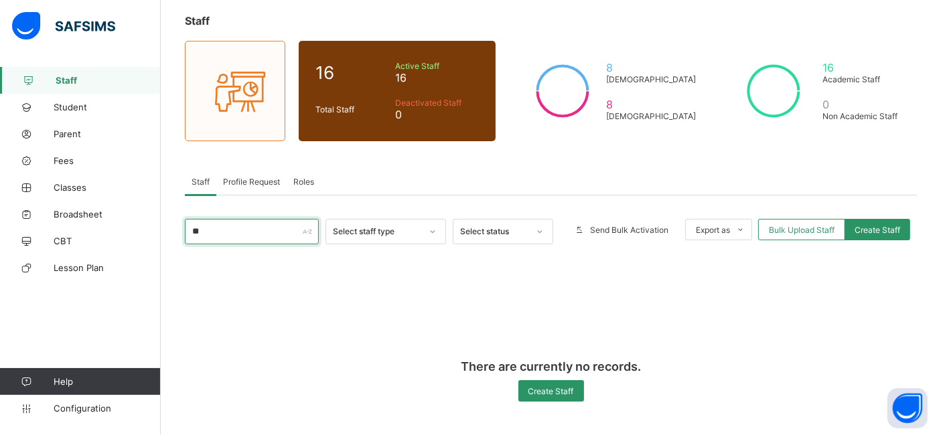
type input "*"
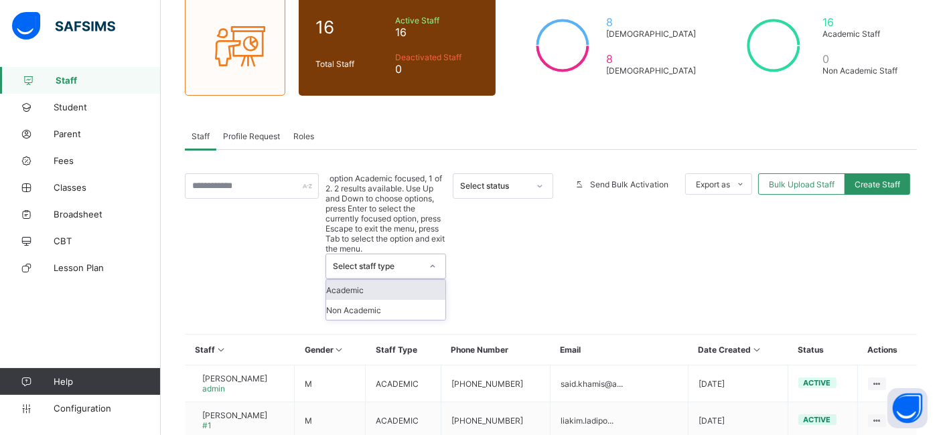
click at [396, 262] on div "Select staff type" at bounding box center [377, 267] width 88 height 10
click at [380, 280] on div "Academic" at bounding box center [385, 290] width 119 height 20
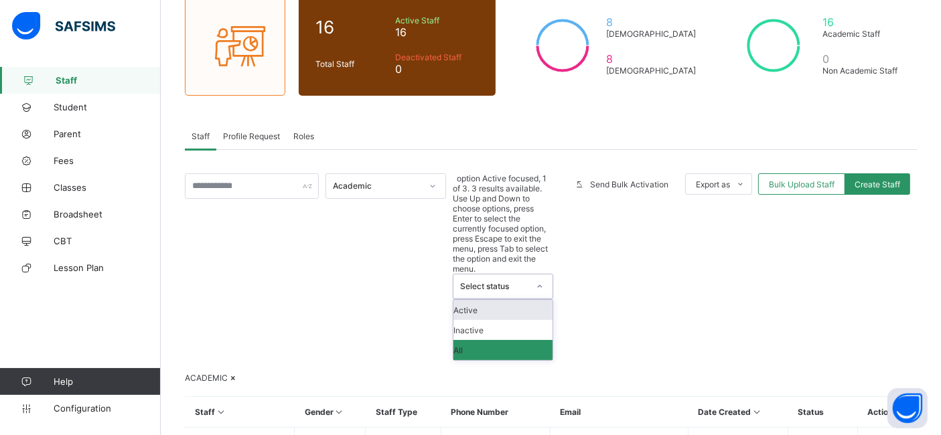
click at [496, 282] on div "Select status" at bounding box center [494, 287] width 68 height 10
click at [488, 300] on div "Active" at bounding box center [502, 310] width 99 height 20
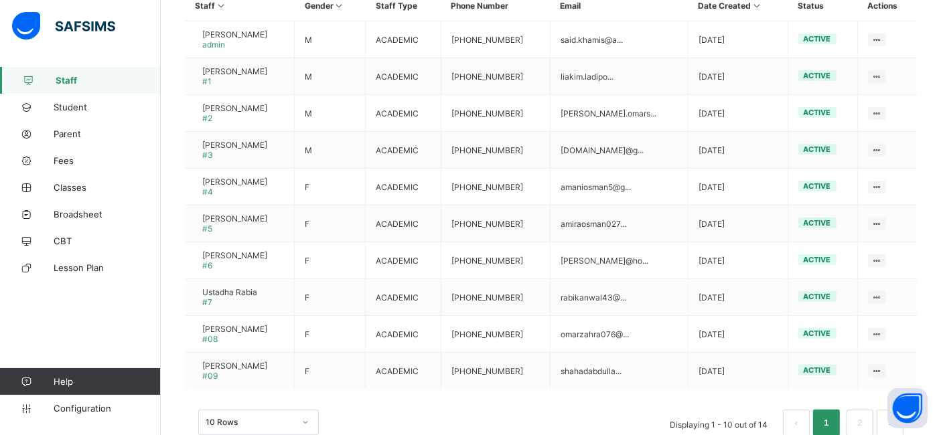
scroll to position [429, 0]
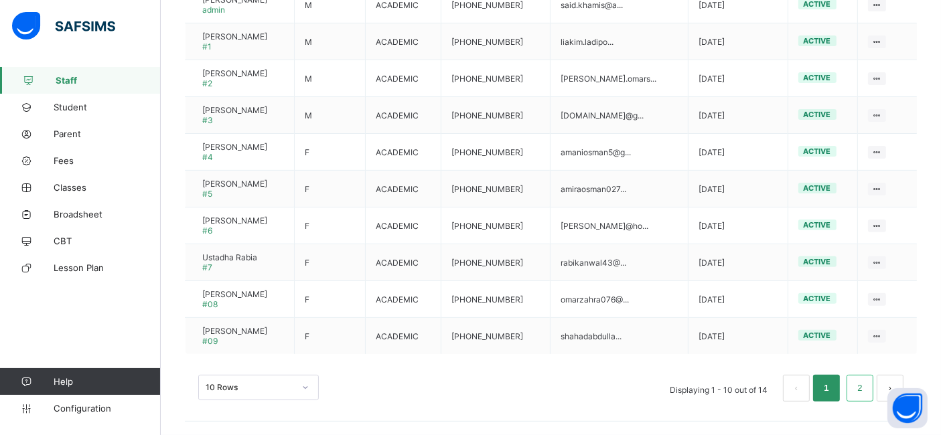
click at [866, 393] on link "2" at bounding box center [859, 388] width 13 height 17
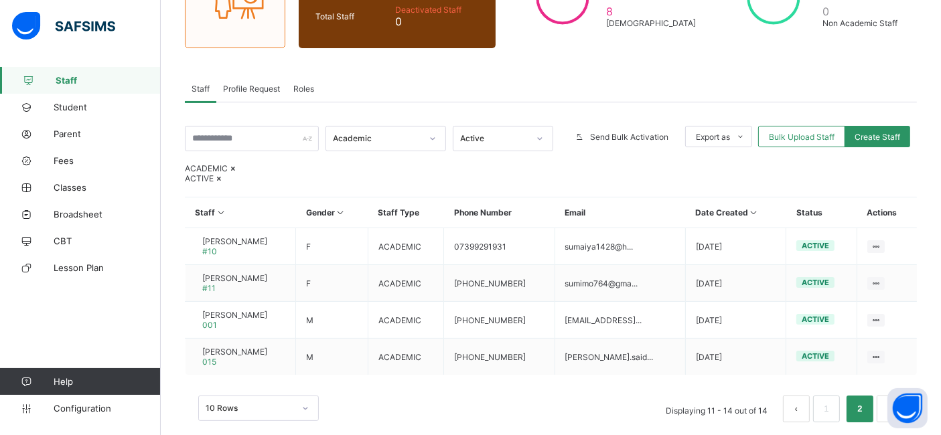
scroll to position [210, 0]
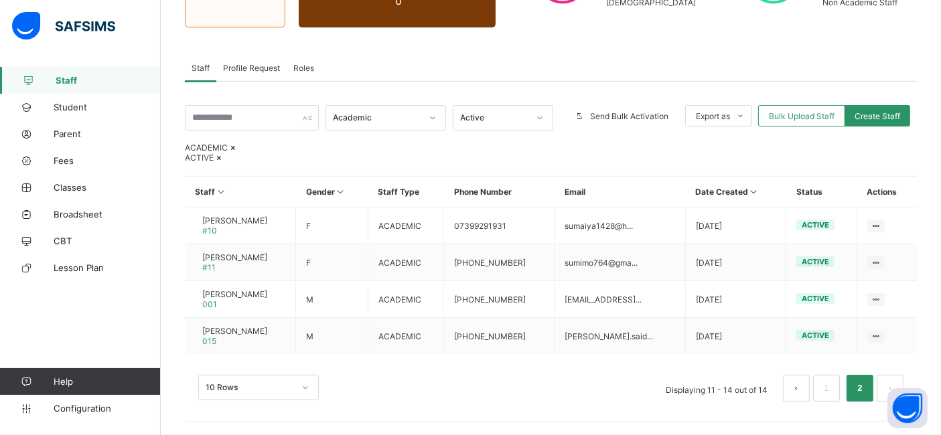
click at [806, 383] on button "prev page" at bounding box center [796, 388] width 27 height 27
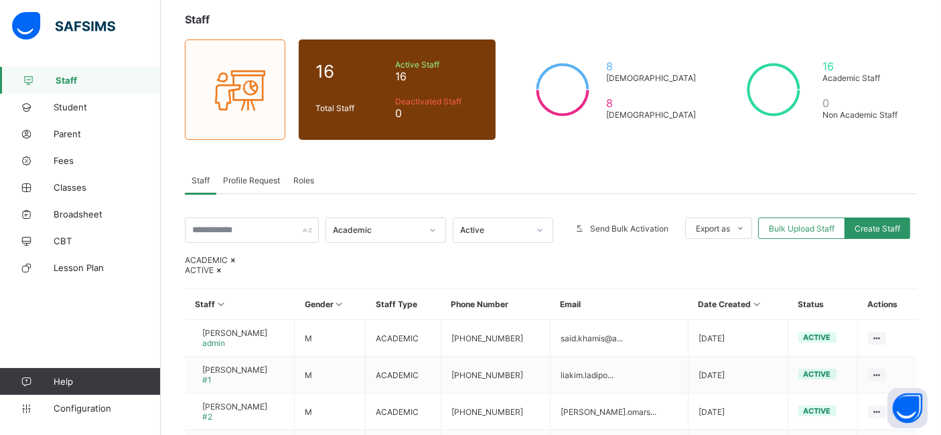
scroll to position [0, 0]
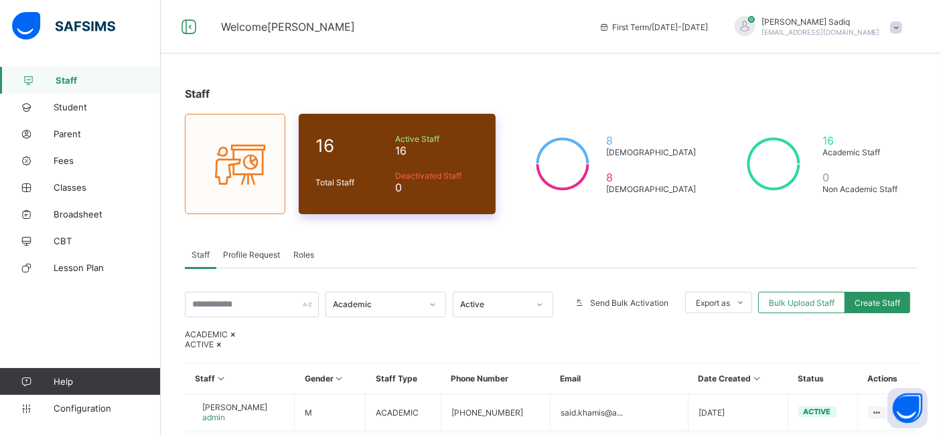
click at [384, 157] on div "16" at bounding box center [352, 145] width 80 height 27
click at [216, 167] on icon at bounding box center [235, 164] width 56 height 48
drag, startPoint x: 216, startPoint y: 167, endPoint x: 369, endPoint y: 148, distance: 154.6
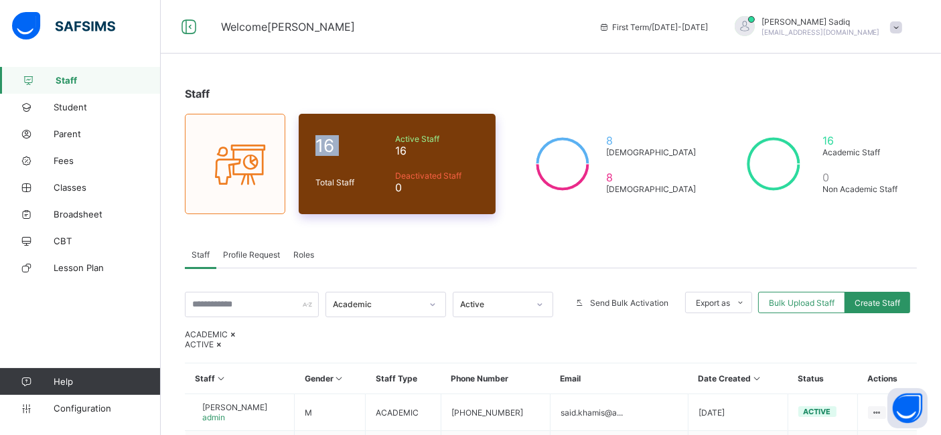
click at [369, 148] on div "16 Total Staff Active Staff 16 Deactivated Staff 0 8 [DEMOGRAPHIC_DATA] 8 [DEMO…" at bounding box center [551, 164] width 732 height 100
click at [369, 148] on span "16" at bounding box center [352, 145] width 74 height 21
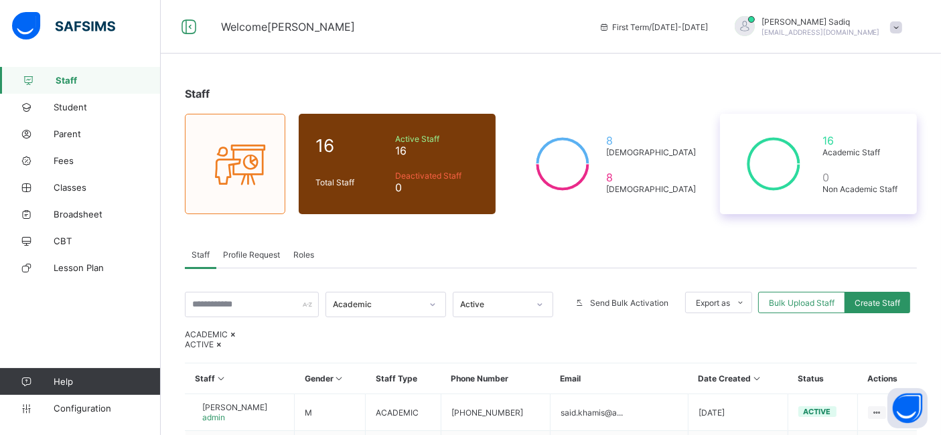
click at [797, 171] on icon at bounding box center [774, 164] width 74 height 67
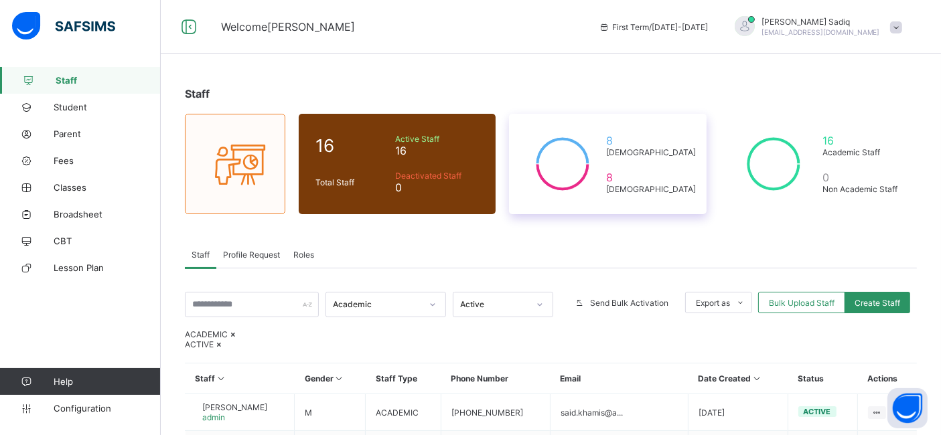
click at [653, 147] on span "[DEMOGRAPHIC_DATA]" at bounding box center [651, 152] width 90 height 10
click at [581, 339] on div "ACADEMIC ACTIVE" at bounding box center [551, 339] width 732 height 20
click at [298, 252] on span "Roles" at bounding box center [303, 255] width 21 height 10
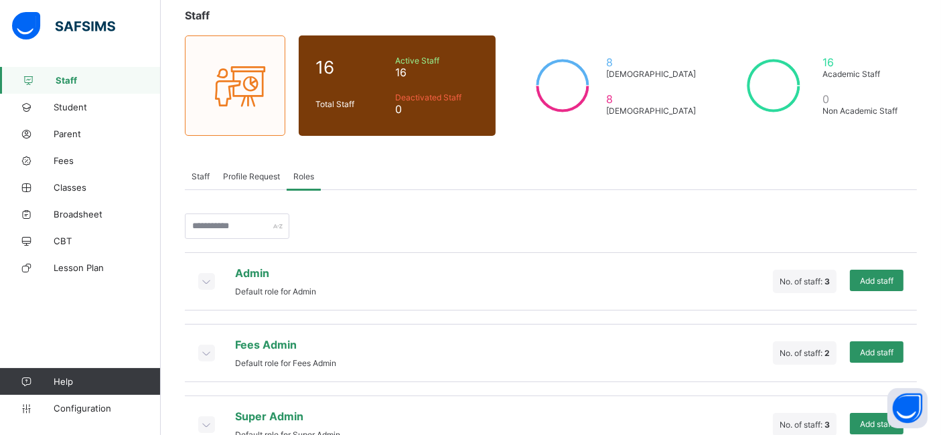
scroll to position [113, 0]
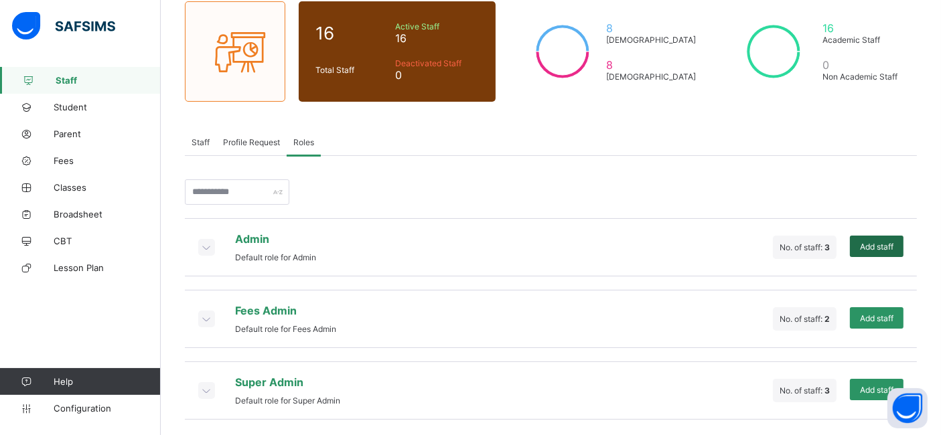
click at [874, 246] on span "Add staff" at bounding box center [876, 247] width 33 height 10
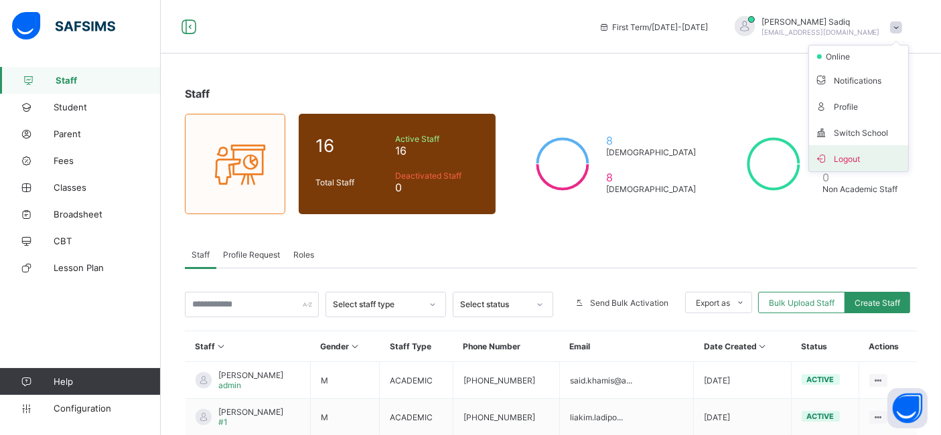
click at [876, 146] on li "Logout" at bounding box center [858, 158] width 99 height 26
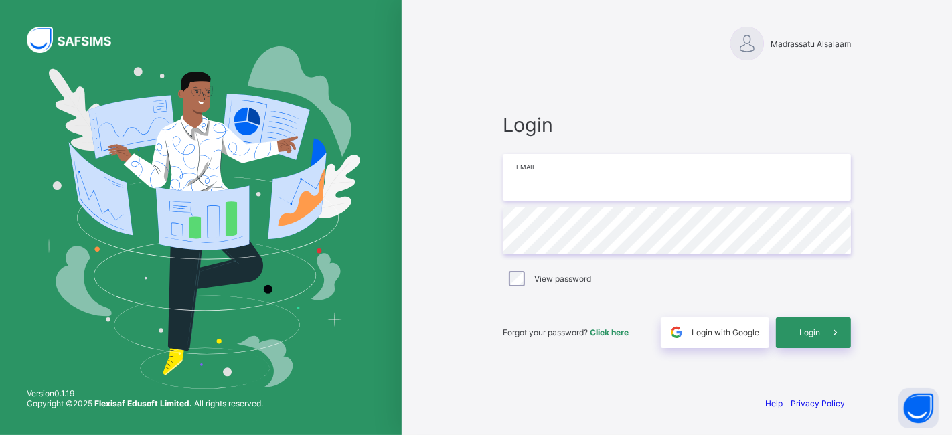
type input "**********"
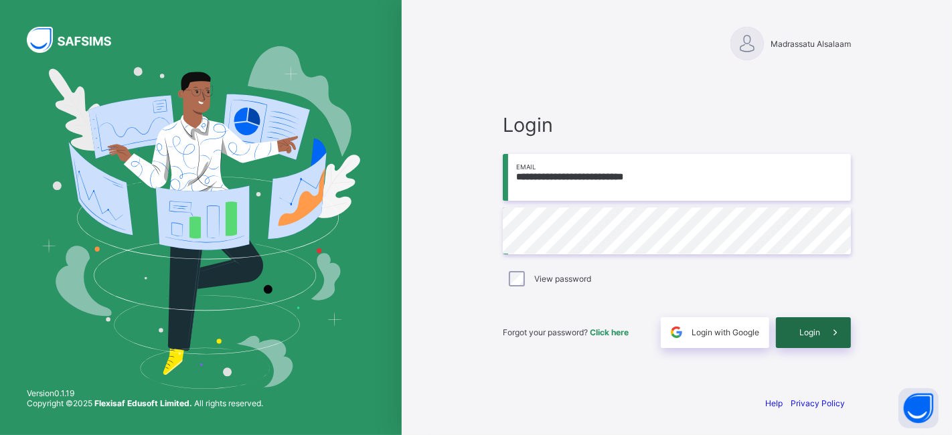
click at [807, 344] on div "Login" at bounding box center [813, 332] width 75 height 31
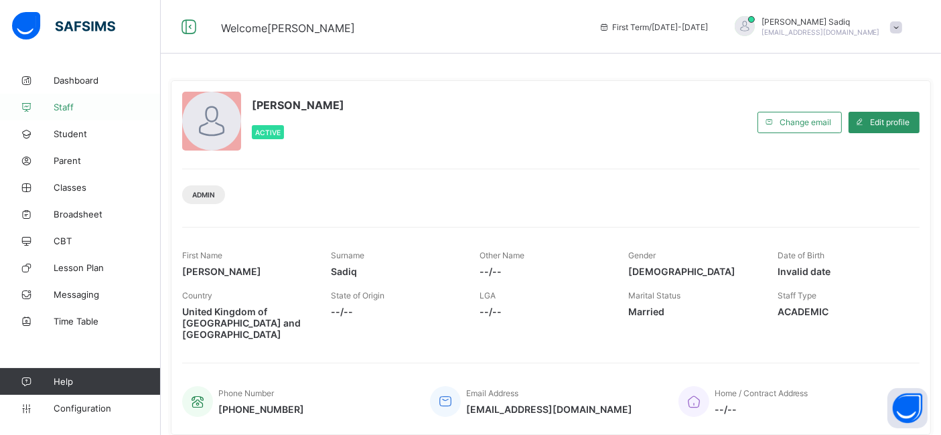
click at [57, 107] on span "Staff" at bounding box center [107, 107] width 107 height 11
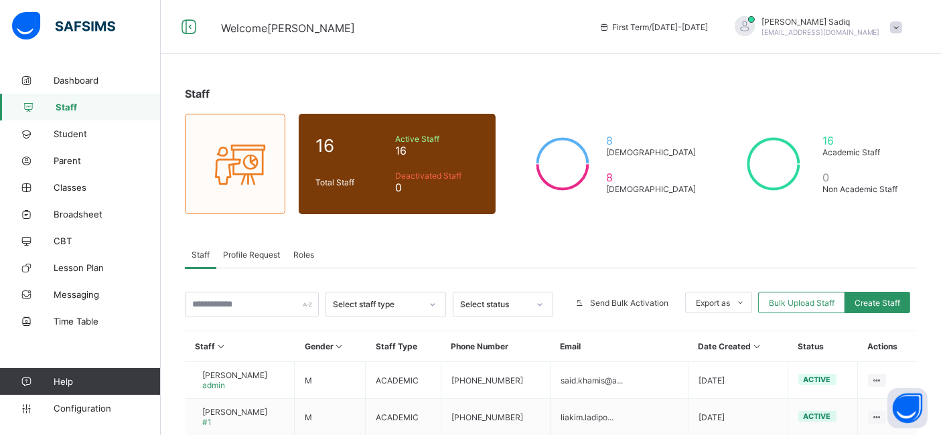
click at [305, 257] on span "Roles" at bounding box center [303, 255] width 21 height 10
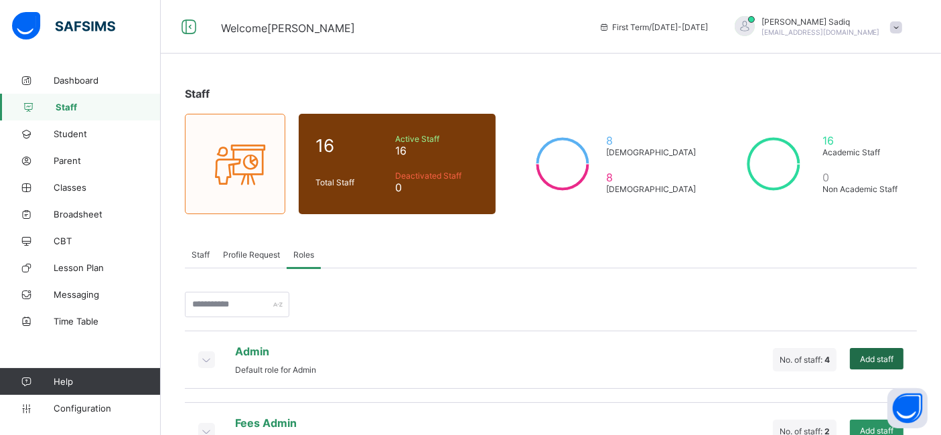
click at [871, 354] on span "Add staff" at bounding box center [876, 359] width 33 height 10
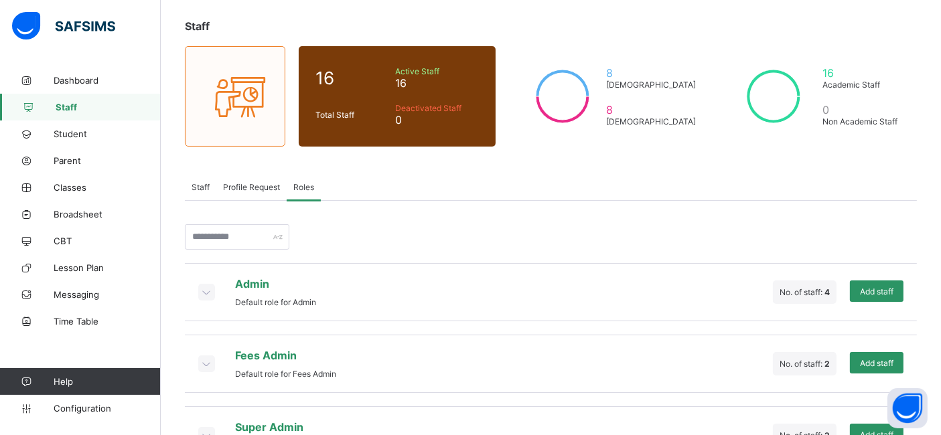
scroll to position [113, 0]
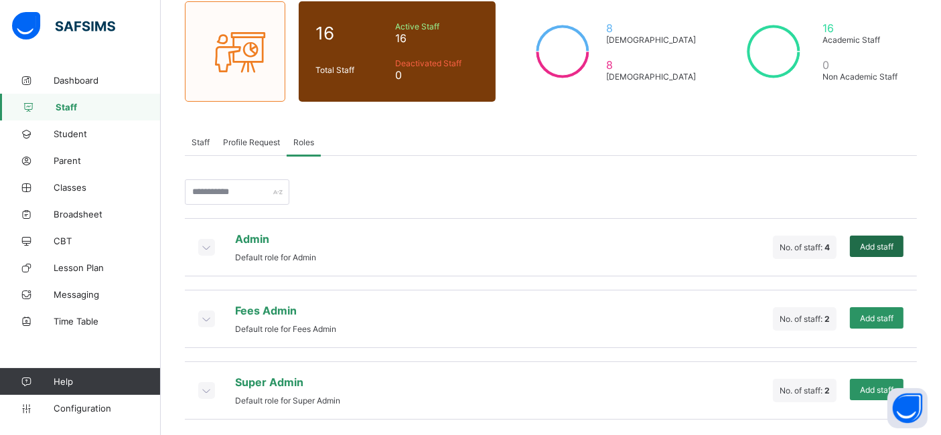
click at [876, 249] on div "Add staff" at bounding box center [877, 246] width 54 height 21
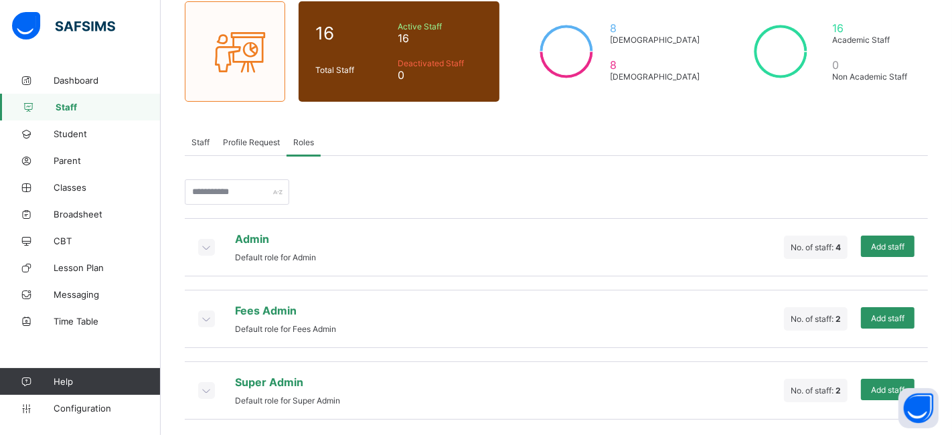
type input "*"
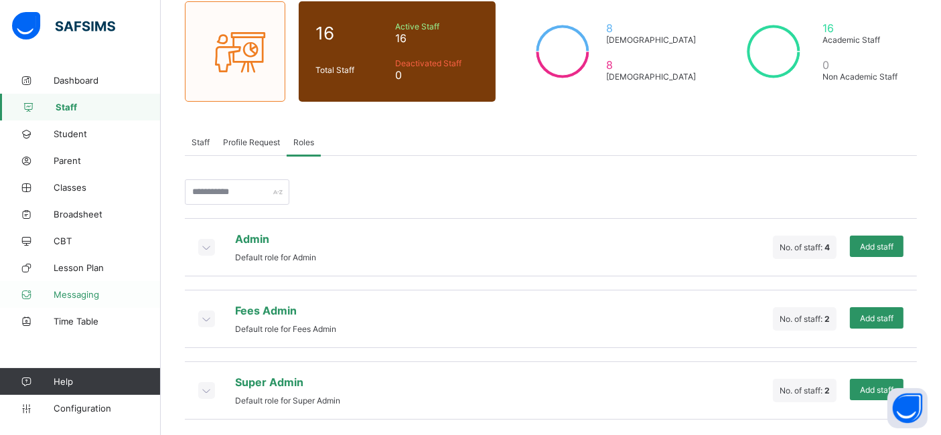
click at [79, 303] on link "Messaging" at bounding box center [80, 294] width 161 height 27
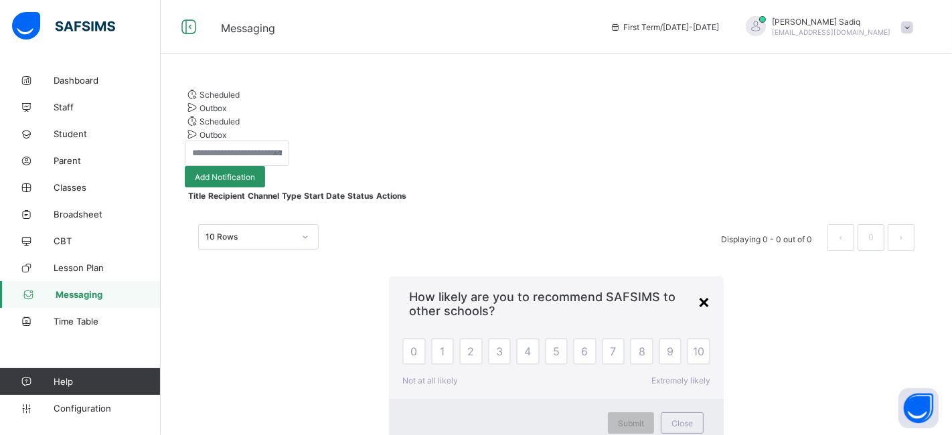
click at [698, 290] on div "×" at bounding box center [704, 301] width 13 height 23
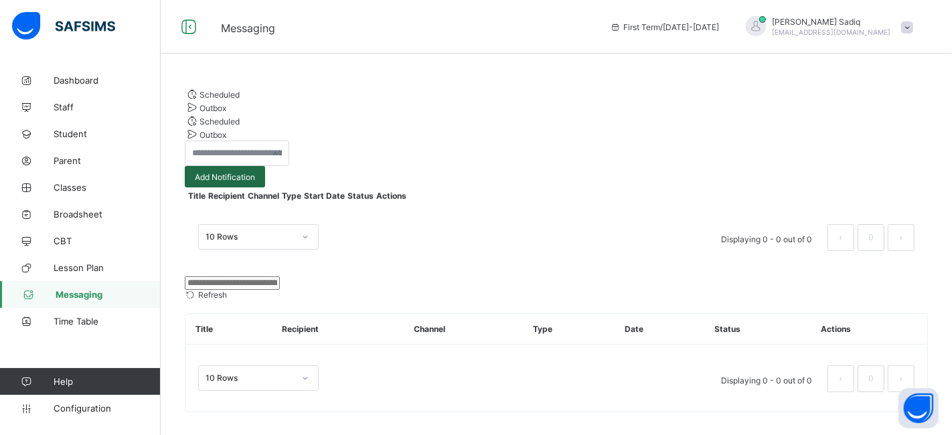
click at [255, 172] on span "Add Notification" at bounding box center [225, 177] width 60 height 10
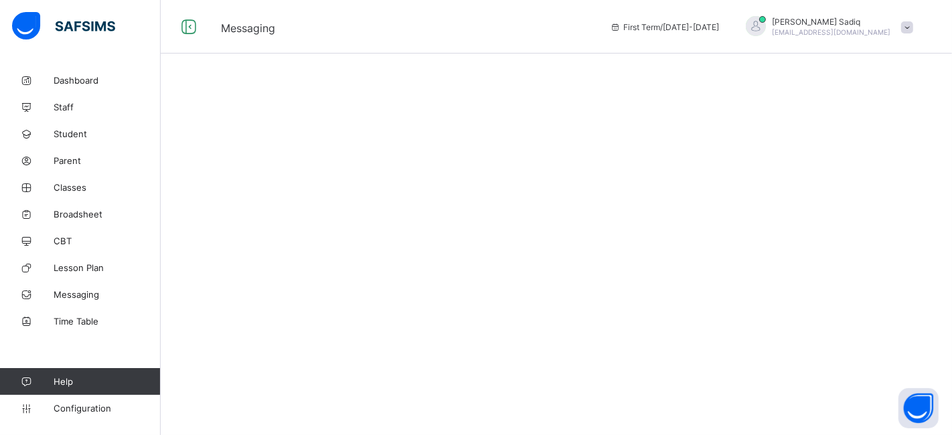
select select "****"
select select "*"
select select "**"
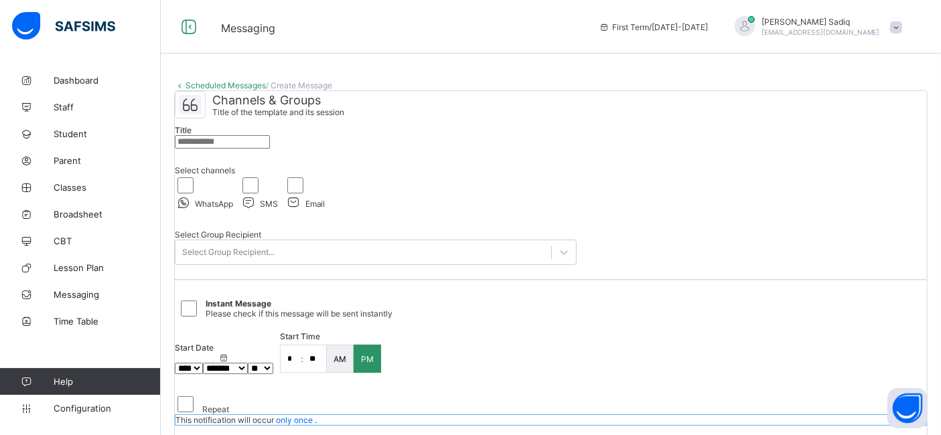
select select "**"
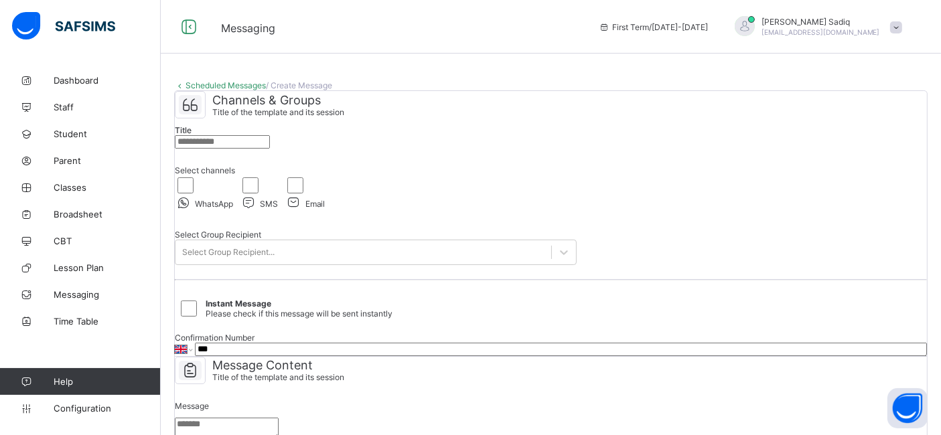
click at [270, 149] on input "text" at bounding box center [222, 141] width 95 height 13
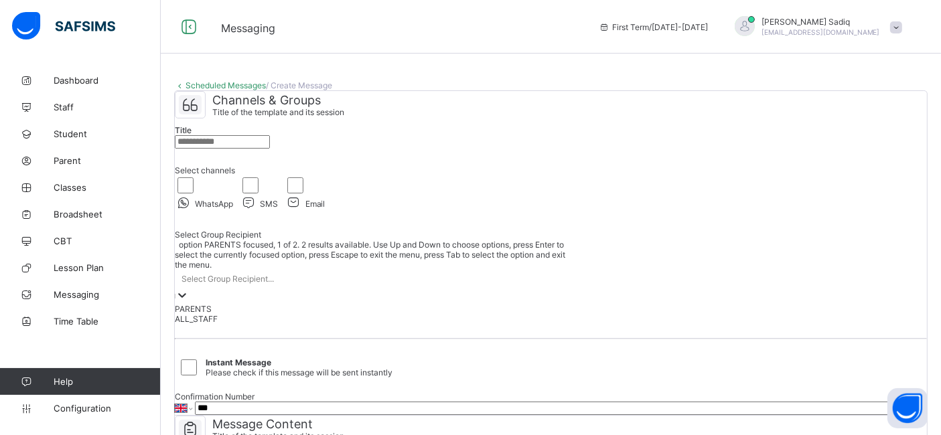
click at [274, 284] on div "Select Group Recipient..." at bounding box center [227, 279] width 92 height 10
click at [240, 314] on div "PARENTS" at bounding box center [376, 309] width 402 height 10
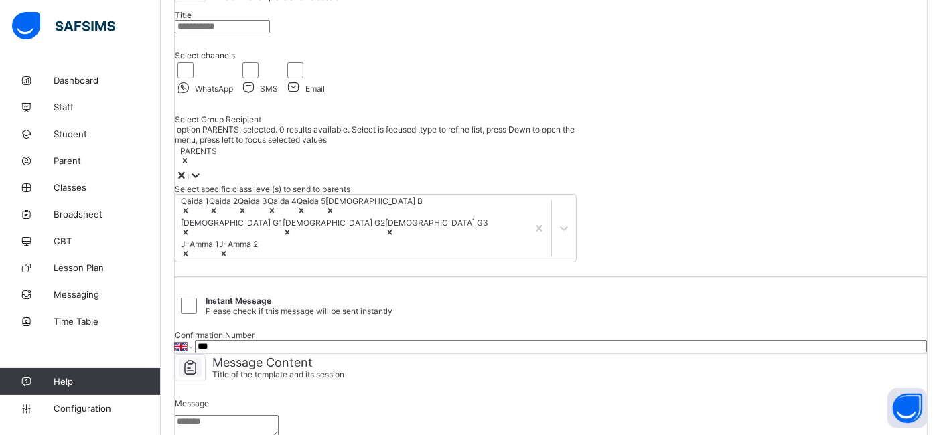
scroll to position [117, 0]
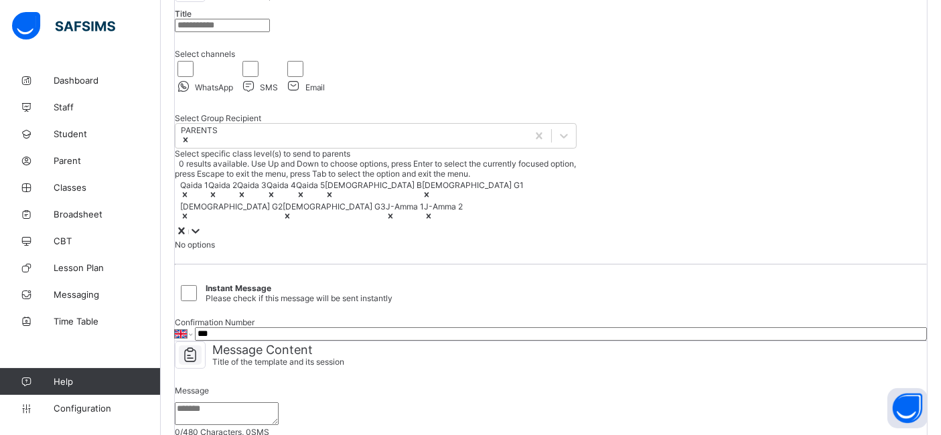
click at [202, 238] on icon at bounding box center [195, 230] width 13 height 13
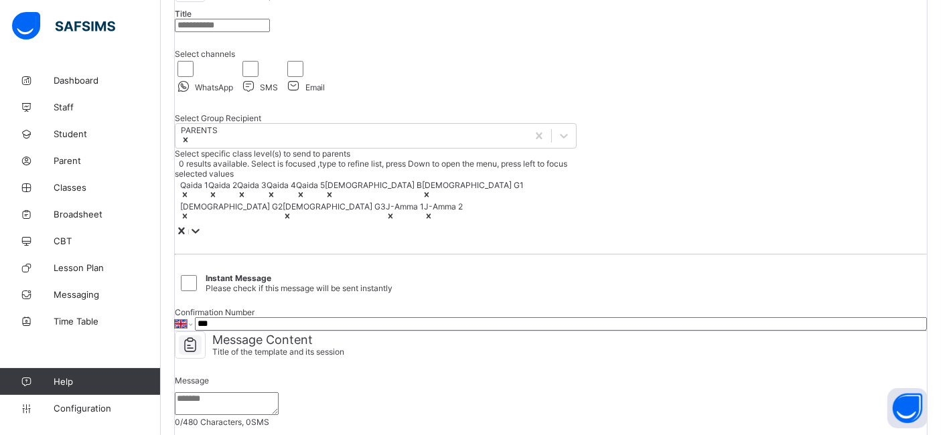
click at [202, 238] on icon at bounding box center [195, 230] width 13 height 13
click at [190, 145] on icon at bounding box center [185, 139] width 9 height 9
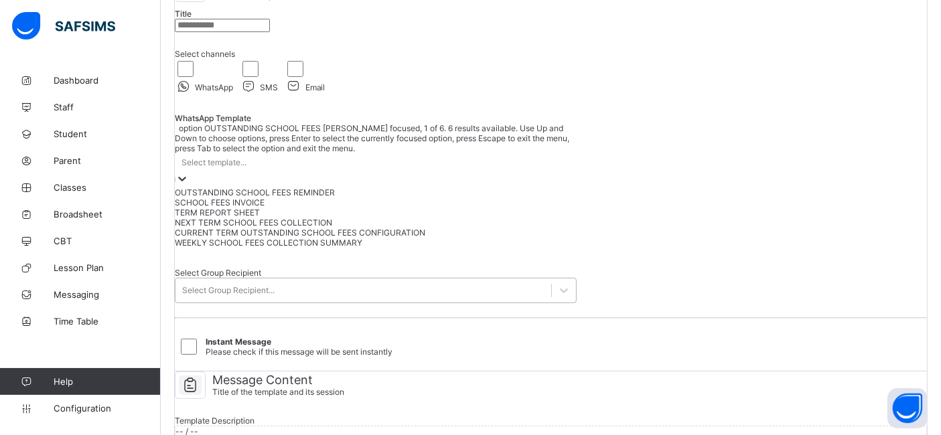
click at [246, 167] on div "Select template..." at bounding box center [213, 162] width 65 height 10
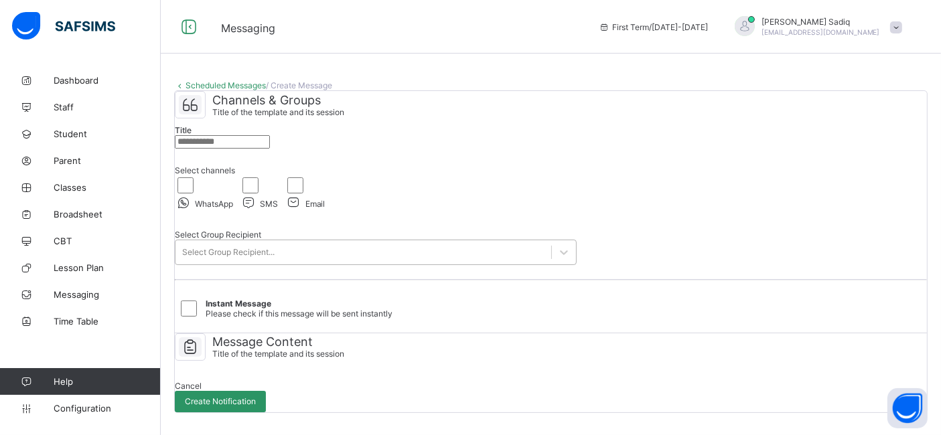
scroll to position [0, 0]
select select "****"
select select "*"
select select "**"
click at [514, 90] on div "Scheduled Messages / Create Message Channels & Groups Title of the template and…" at bounding box center [551, 247] width 780 height 360
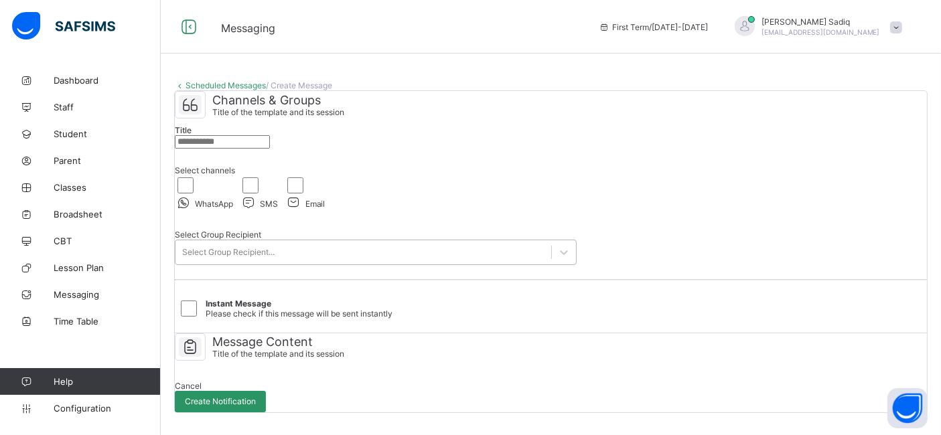
click at [287, 63] on div "Scheduled Messages / Create Message Channels & Groups Title of the template and…" at bounding box center [551, 217] width 780 height 435
click at [214, 85] on link "Scheduled Messages" at bounding box center [225, 85] width 80 height 10
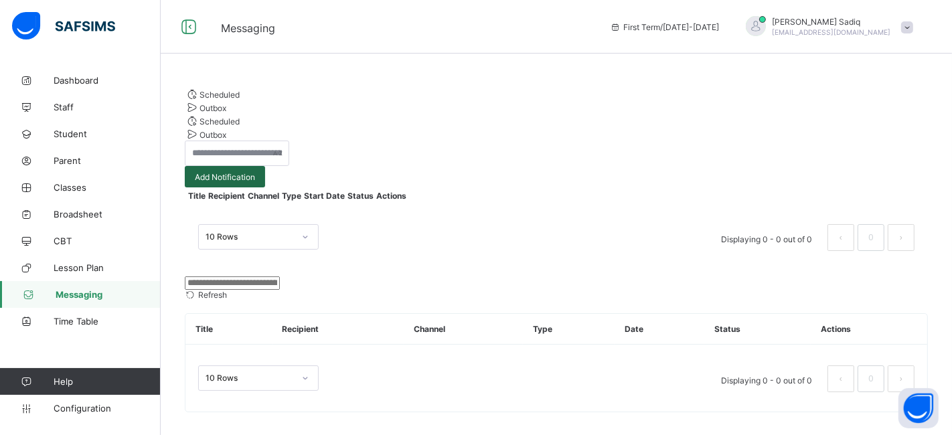
click at [265, 169] on div "Add Notification" at bounding box center [225, 176] width 80 height 21
select select "****"
select select "*"
select select "**"
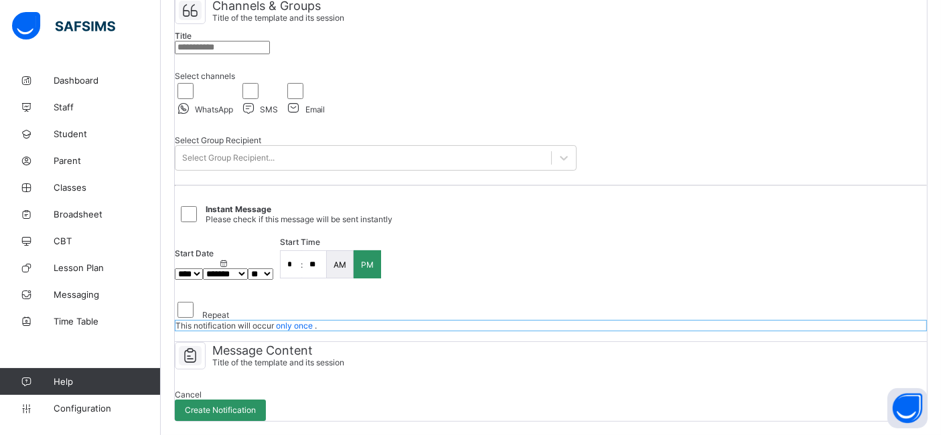
scroll to position [265, 0]
click at [256, 405] on span "Create Notification" at bounding box center [220, 410] width 71 height 10
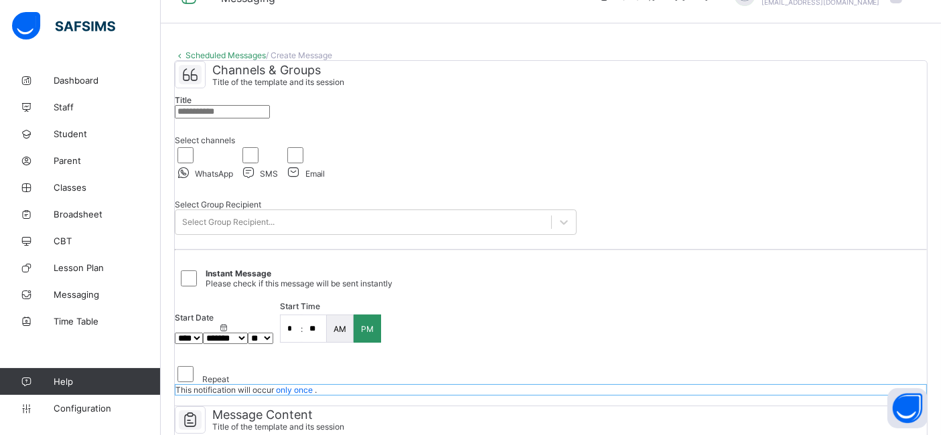
scroll to position [25, 0]
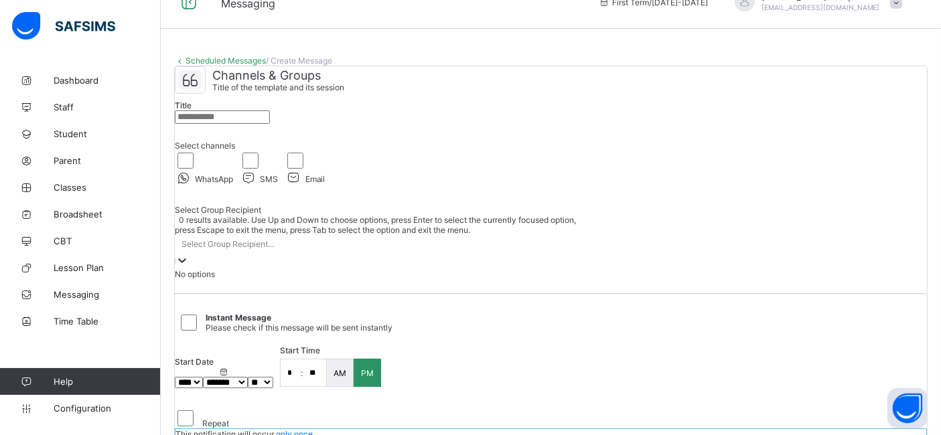
click at [338, 254] on div "Select Group Recipient..." at bounding box center [376, 244] width 402 height 19
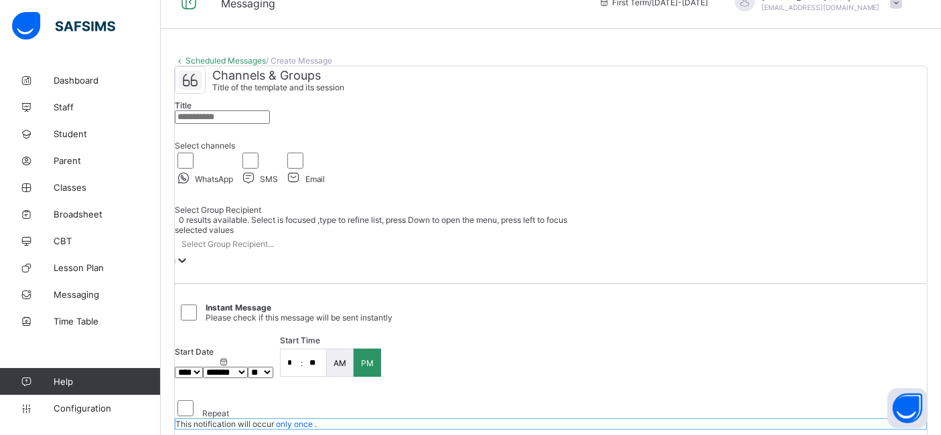
click at [338, 254] on div "Select Group Recipient..." at bounding box center [376, 244] width 402 height 19
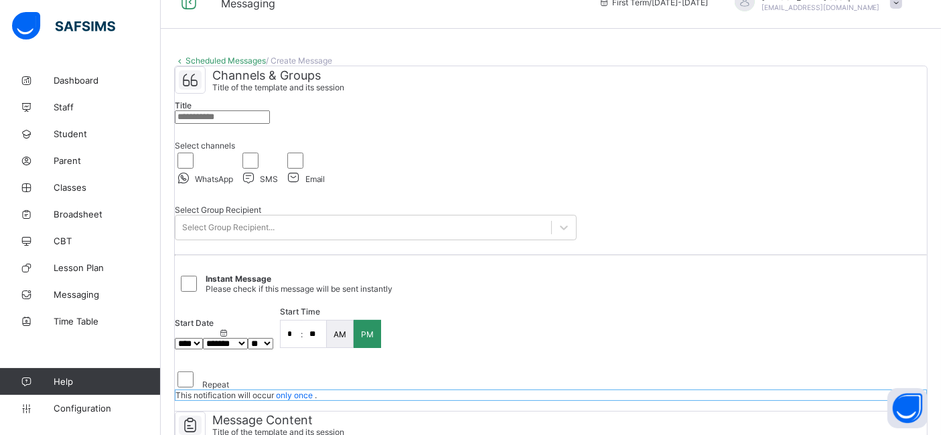
click at [329, 250] on div "Select Group Recipient Select Group Recipient..." at bounding box center [376, 223] width 402 height 56
click at [270, 124] on input "text" at bounding box center [222, 116] width 95 height 13
click at [299, 151] on div "Select channels" at bounding box center [376, 146] width 402 height 10
select select "**"
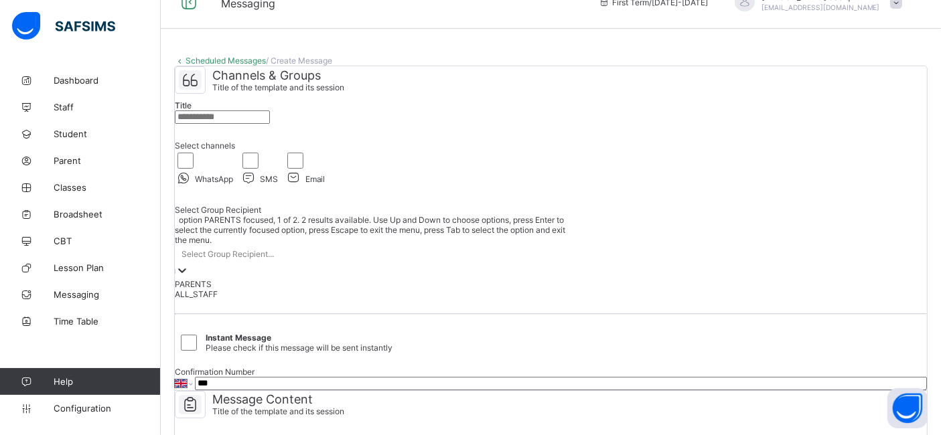
click at [340, 264] on div "Select Group Recipient..." at bounding box center [376, 254] width 402 height 19
click at [285, 299] on div "ALL_STAFF" at bounding box center [376, 294] width 402 height 10
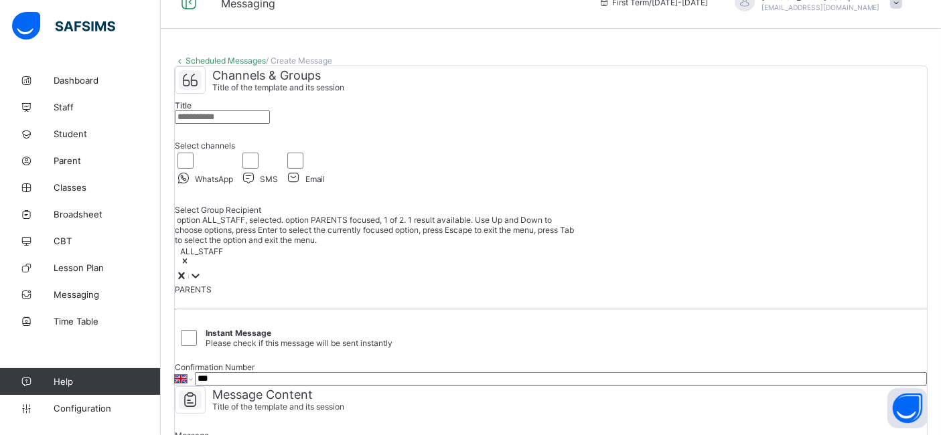
click at [202, 283] on icon at bounding box center [195, 275] width 13 height 13
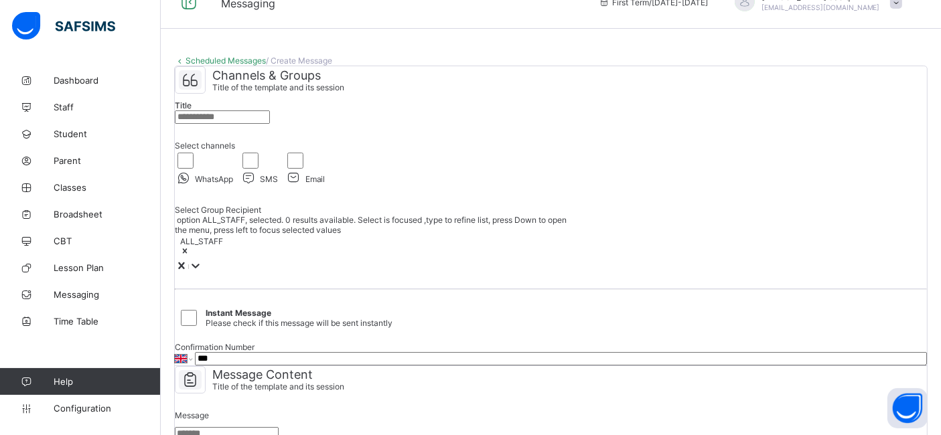
click at [202, 273] on icon at bounding box center [195, 265] width 13 height 13
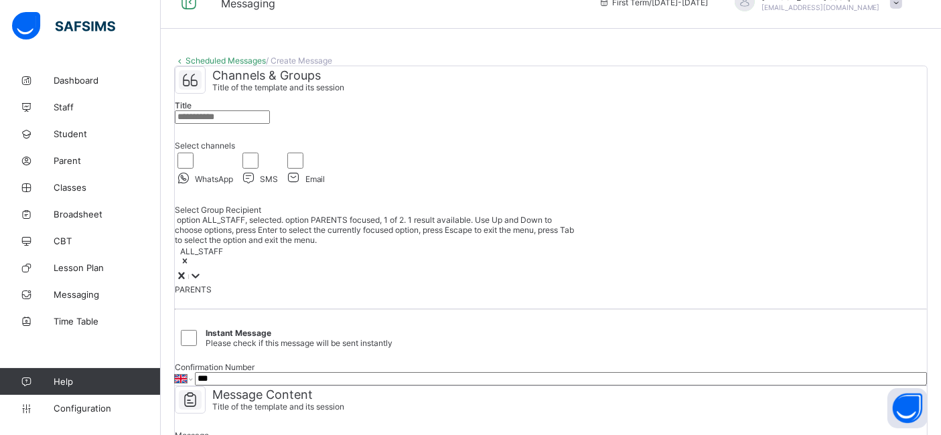
click at [303, 269] on div "ALL_STAFF" at bounding box center [376, 257] width 402 height 24
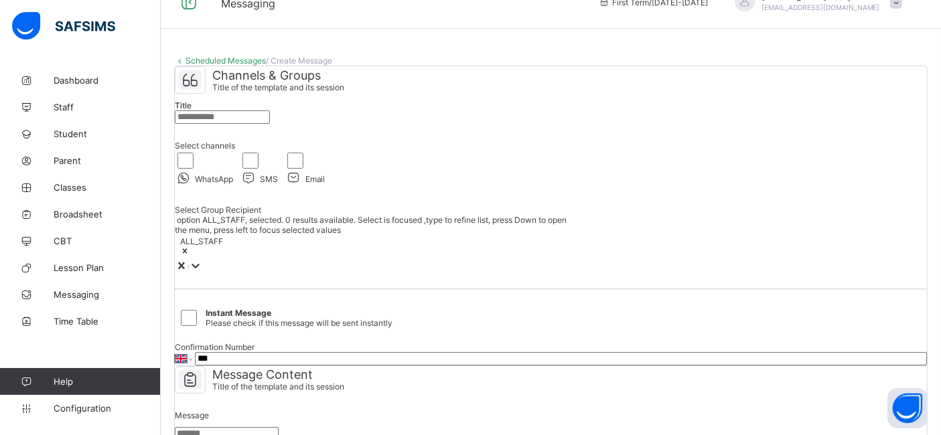
click at [303, 259] on div "ALL_STAFF" at bounding box center [376, 247] width 402 height 24
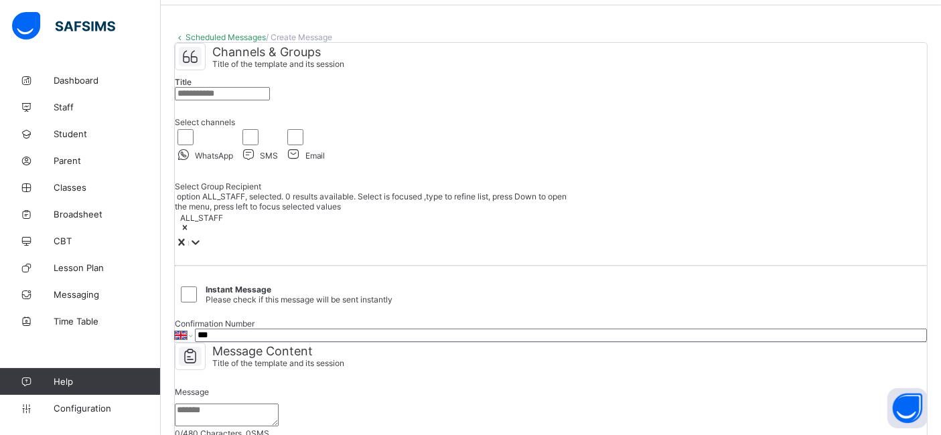
scroll to position [46, 0]
click at [188, 232] on icon at bounding box center [185, 229] width 5 height 5
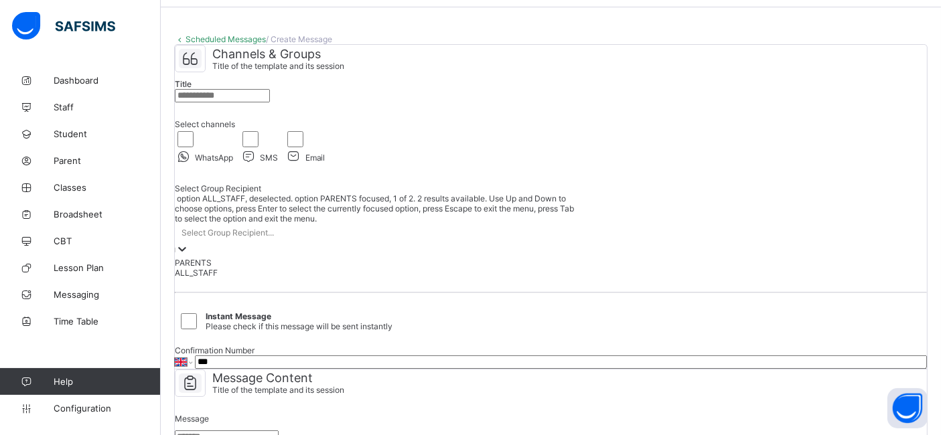
click at [274, 238] on div "Select Group Recipient..." at bounding box center [227, 233] width 92 height 10
click at [234, 268] on div "PARENTS" at bounding box center [376, 263] width 402 height 10
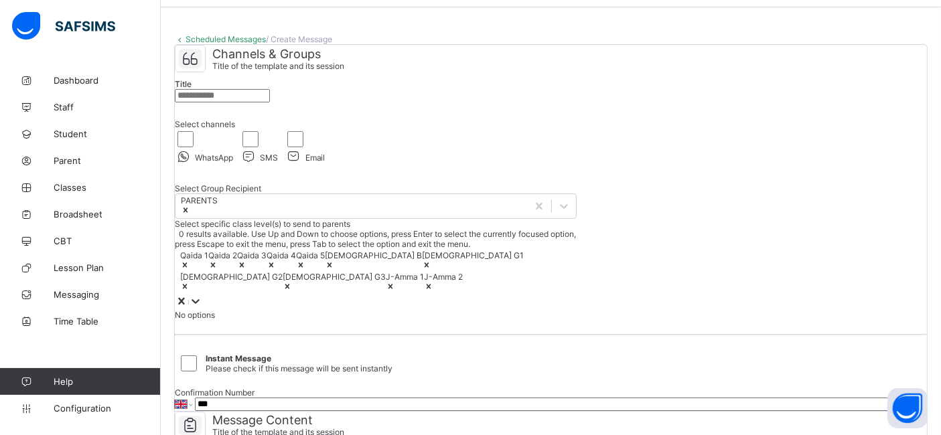
click at [202, 308] on icon at bounding box center [195, 301] width 13 height 13
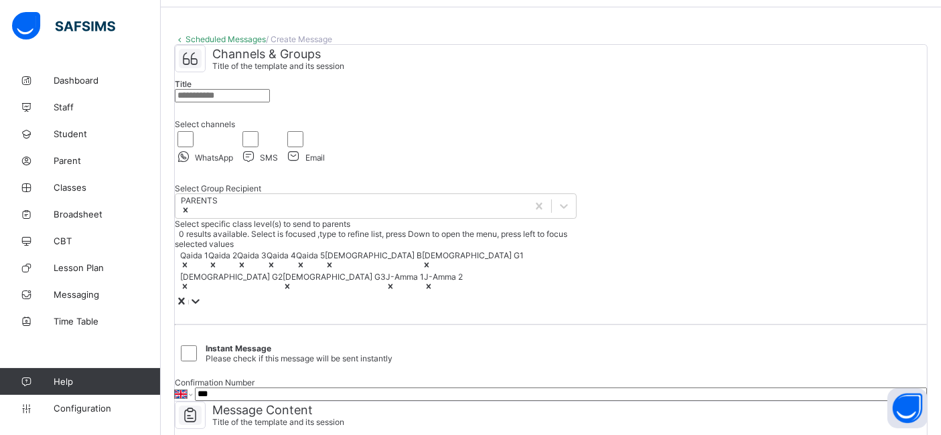
click at [202, 308] on icon at bounding box center [195, 301] width 13 height 13
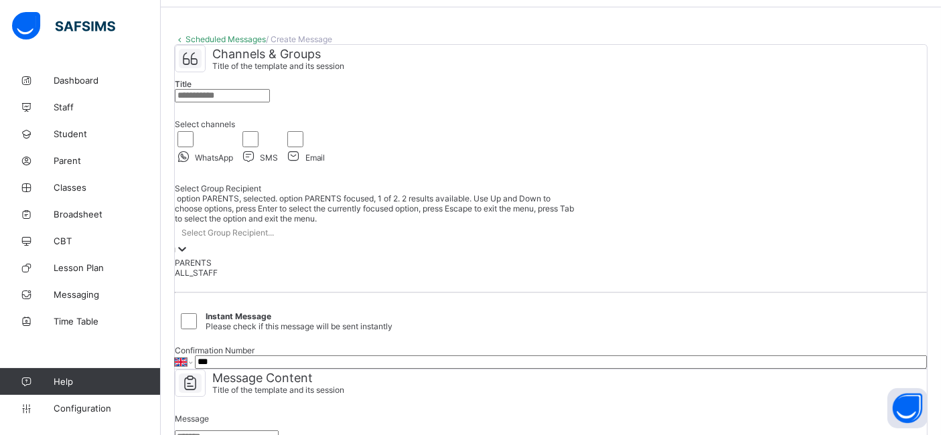
click at [478, 242] on div "Select Group Recipient..." at bounding box center [376, 233] width 402 height 19
click at [390, 278] on div "ALL_STAFF" at bounding box center [376, 273] width 402 height 10
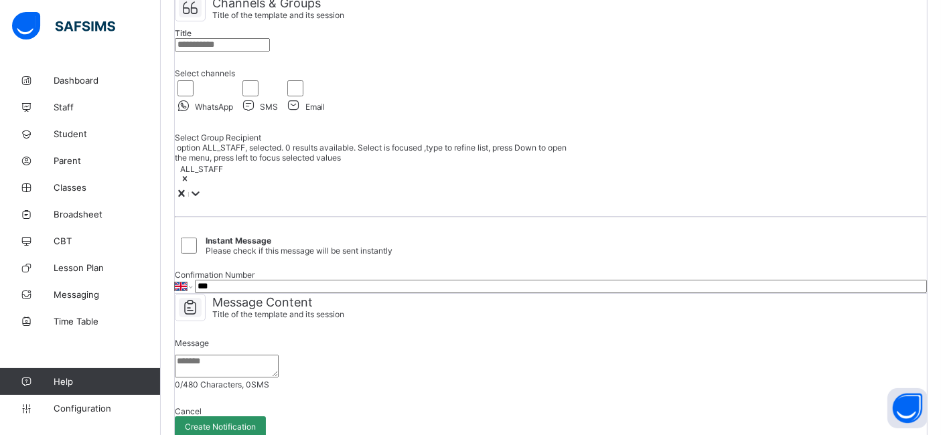
scroll to position [94, 0]
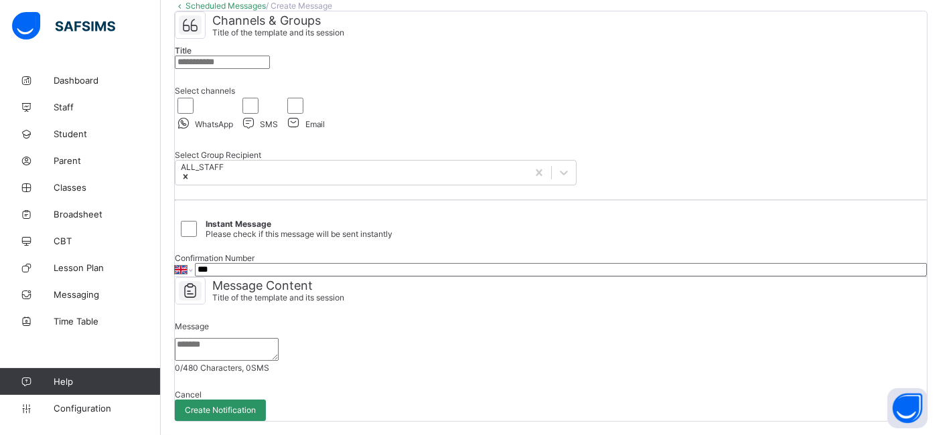
click at [295, 277] on input "***" at bounding box center [561, 269] width 732 height 13
click at [221, 338] on textarea at bounding box center [227, 349] width 104 height 23
click at [429, 263] on input "***" at bounding box center [561, 269] width 732 height 13
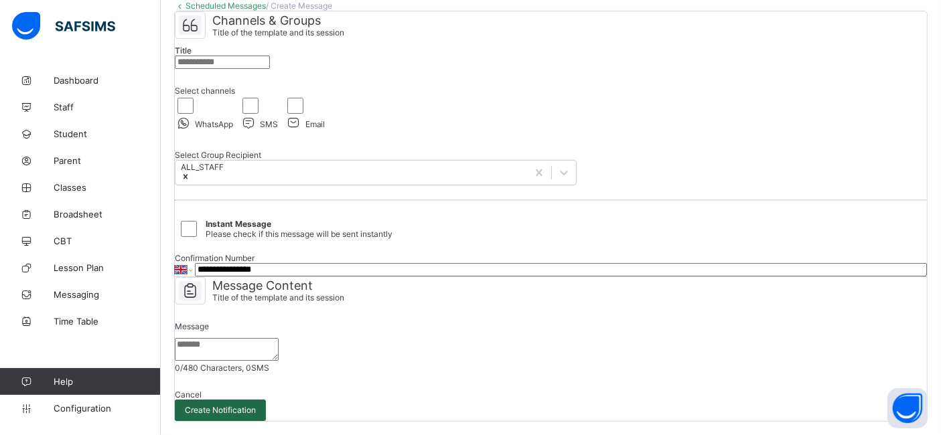
type input "**********"
click at [256, 405] on span "Create Notification" at bounding box center [220, 410] width 71 height 10
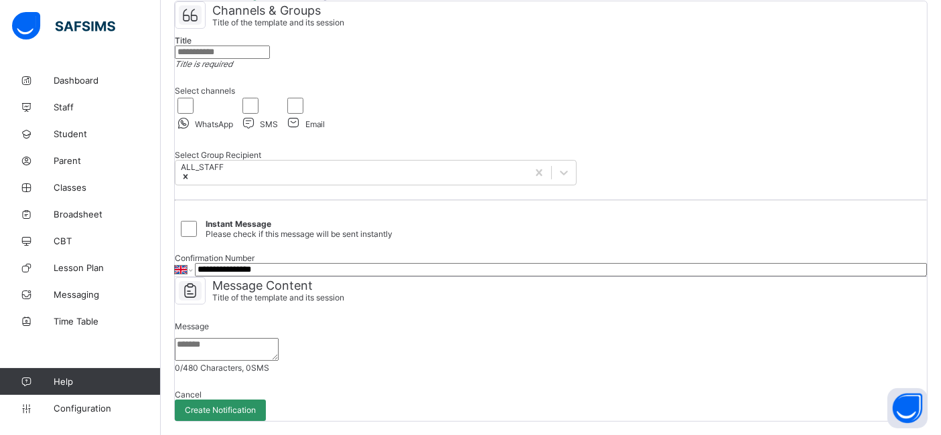
scroll to position [381, 0]
click at [202, 281] on icon at bounding box center [190, 290] width 23 height 19
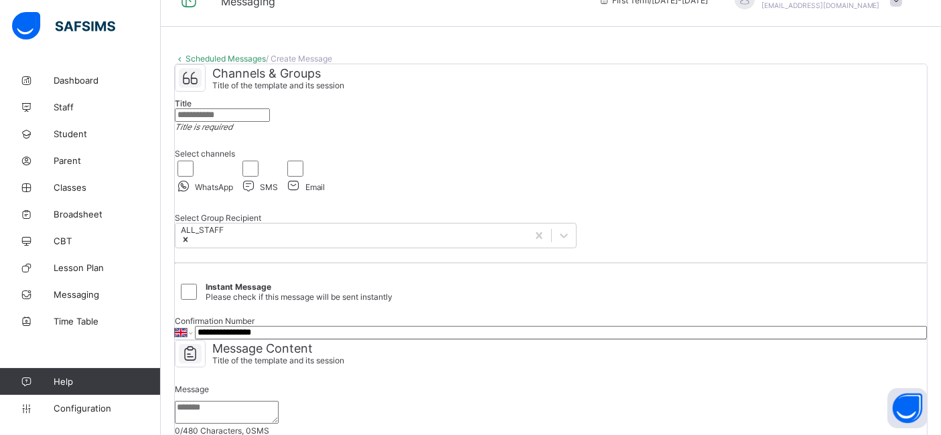
scroll to position [0, 0]
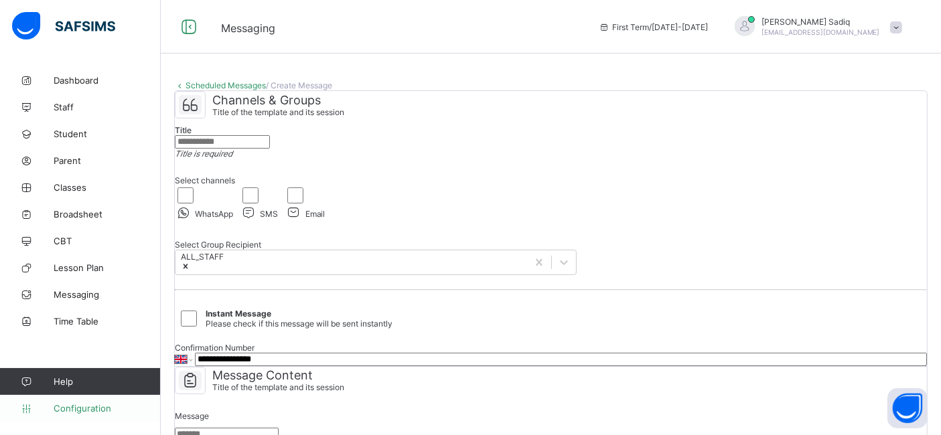
click at [97, 408] on span "Configuration" at bounding box center [107, 408] width 106 height 11
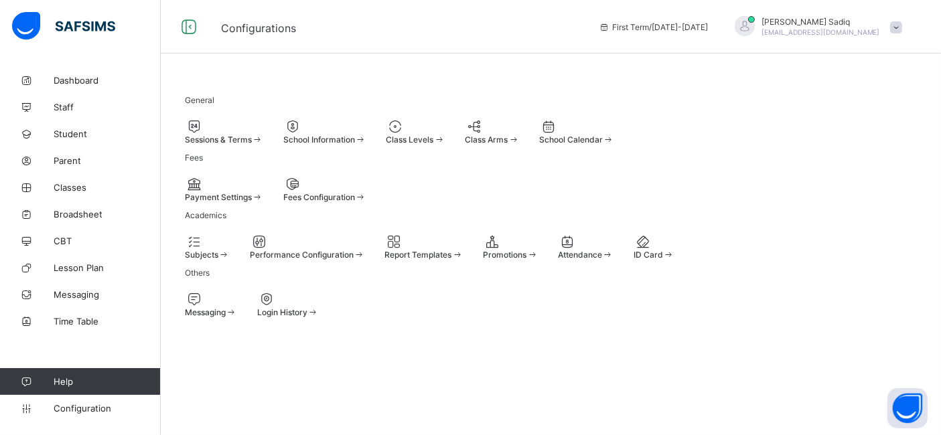
scroll to position [86, 0]
click at [224, 307] on div at bounding box center [211, 299] width 52 height 16
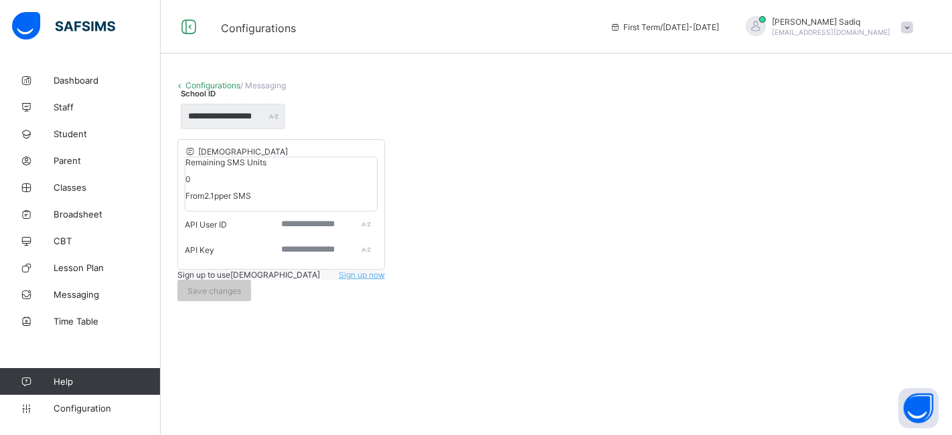
type input "**********"
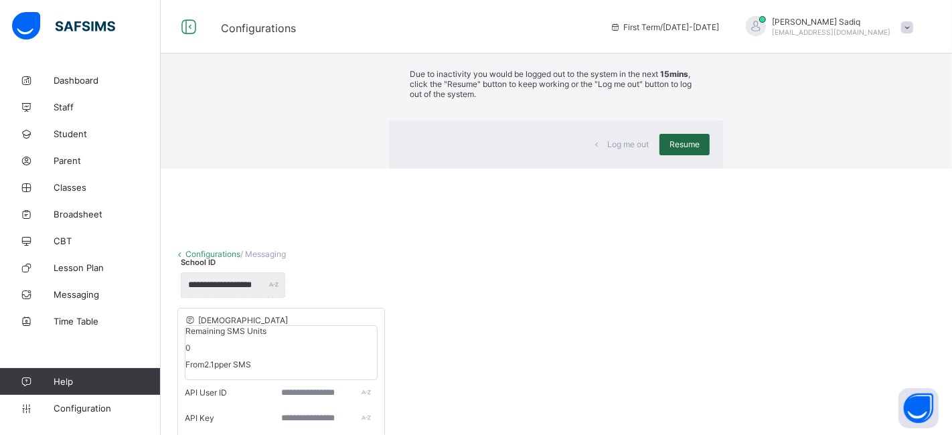
click at [670, 149] on span "Resume" at bounding box center [685, 144] width 30 height 10
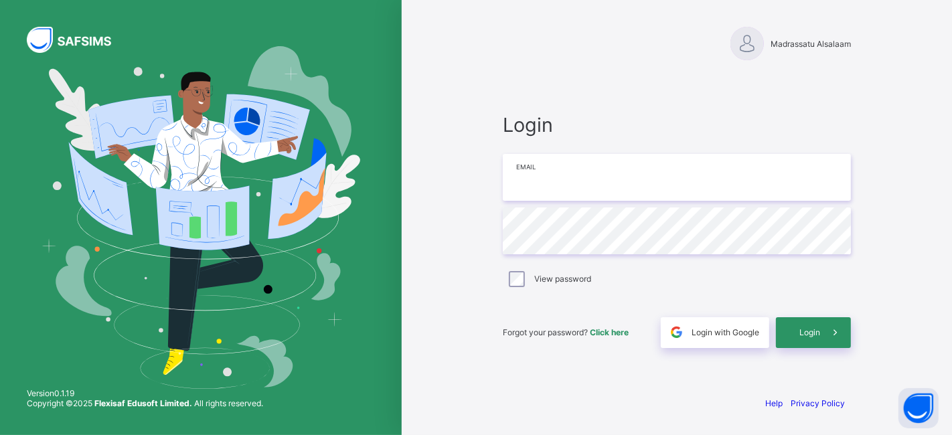
type input "**********"
